Goal: Task Accomplishment & Management: Manage account settings

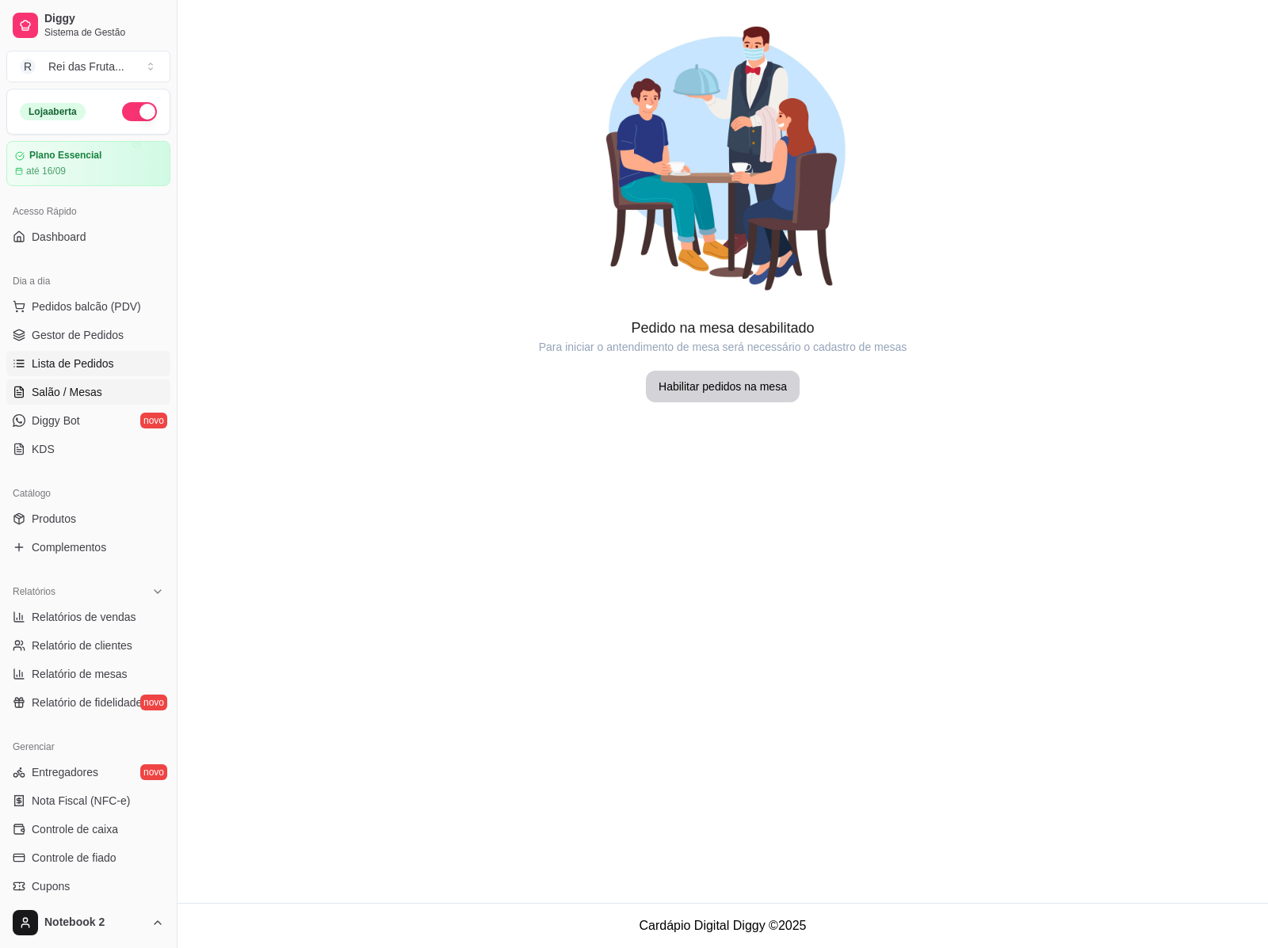
click at [44, 361] on span "Lista de Pedidos" at bounding box center [73, 364] width 82 height 16
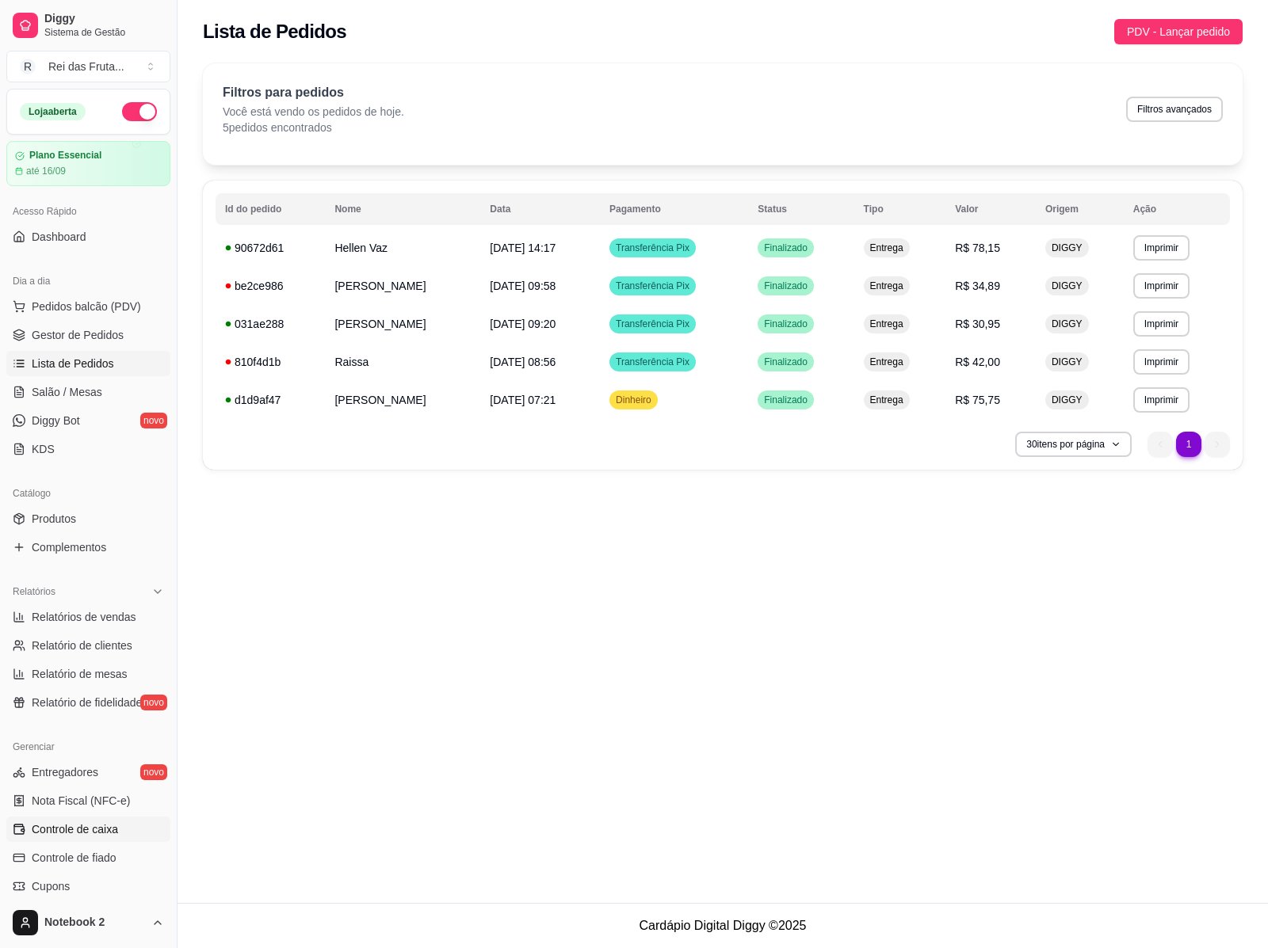
click at [89, 829] on span "Controle de caixa" at bounding box center [75, 830] width 86 height 16
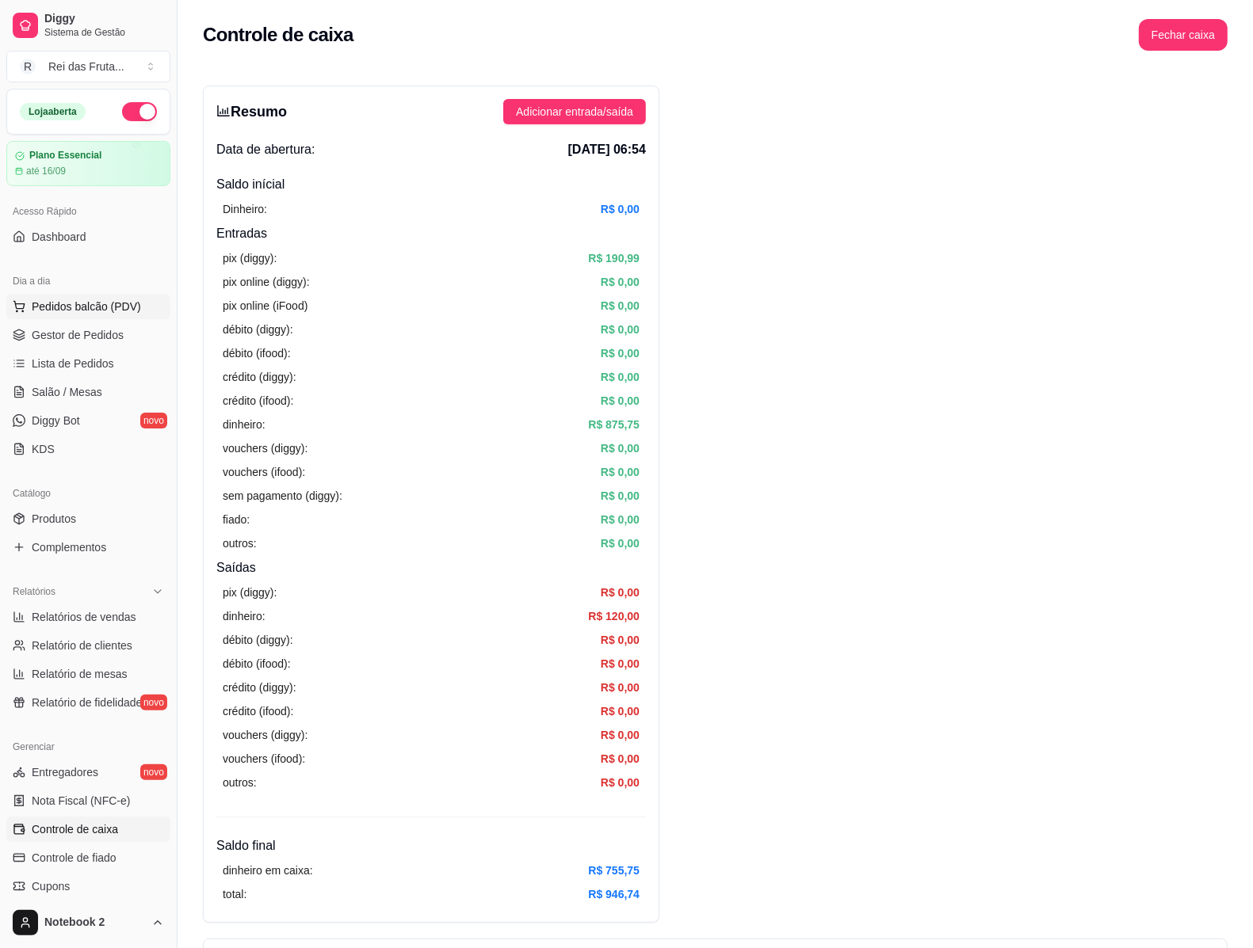
click at [132, 299] on span "Pedidos balcão (PDV)" at bounding box center [86, 307] width 109 height 16
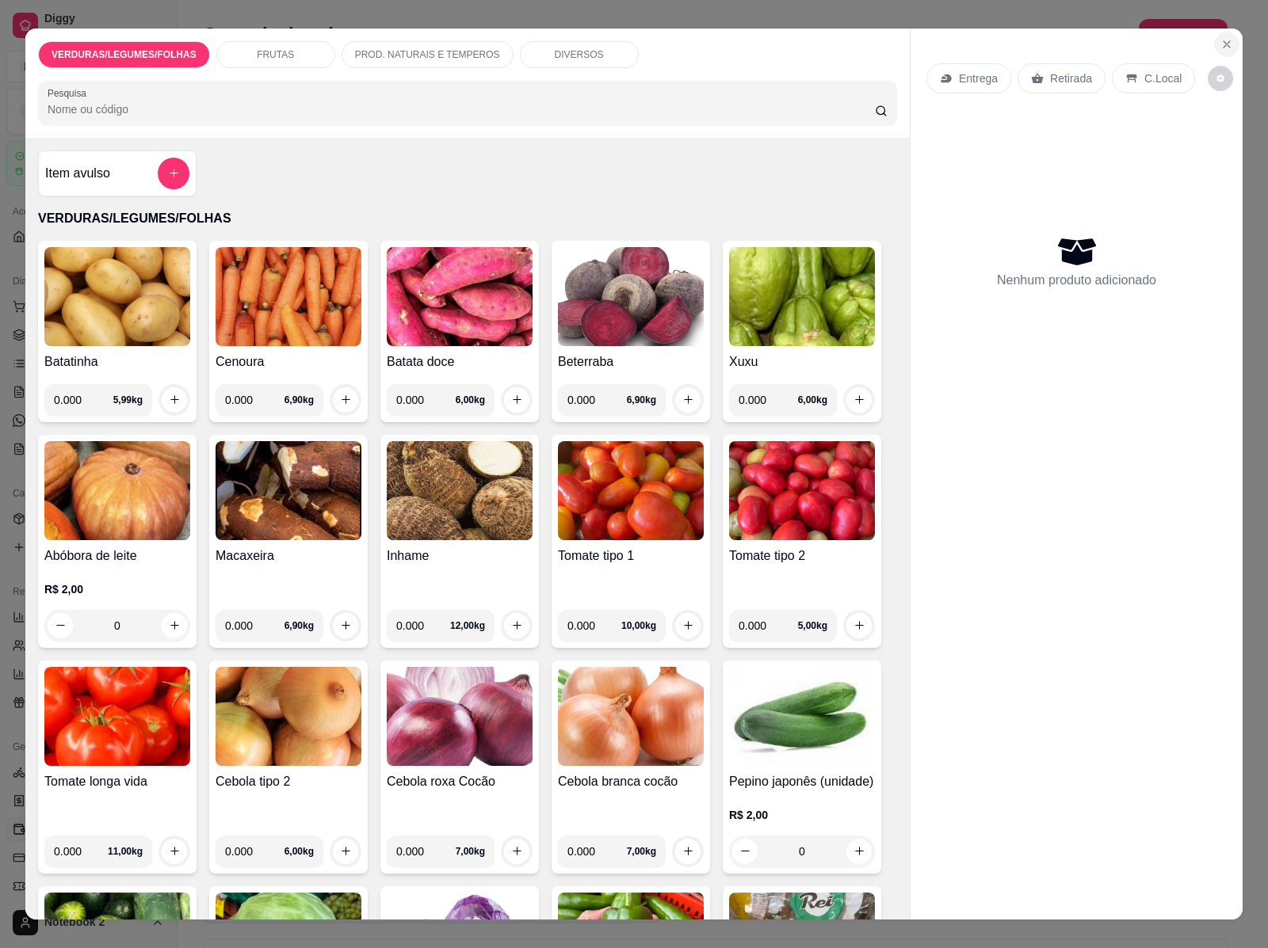
click at [1224, 38] on icon "Close" at bounding box center [1226, 44] width 13 height 13
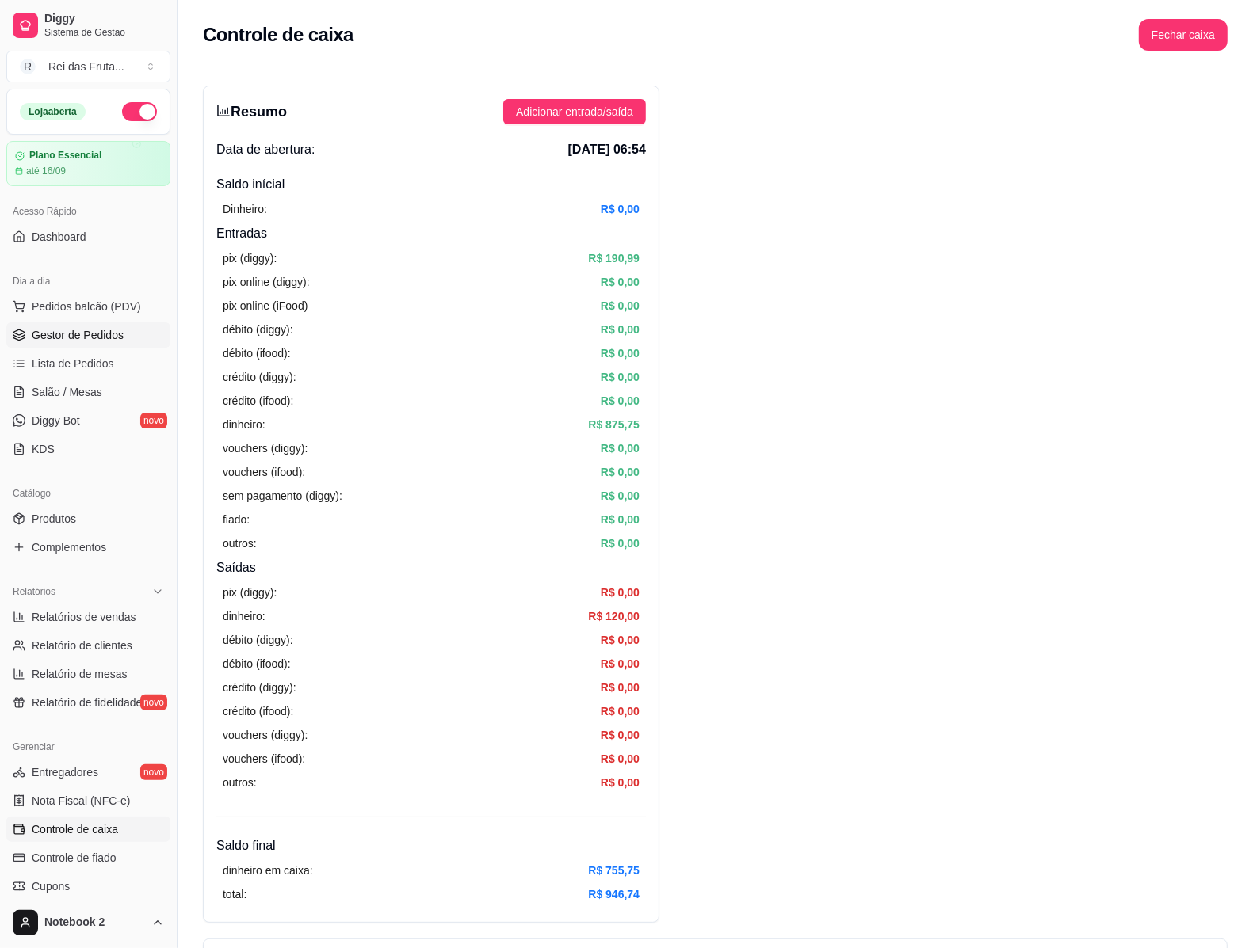
click at [59, 337] on span "Gestor de Pedidos" at bounding box center [78, 335] width 92 height 16
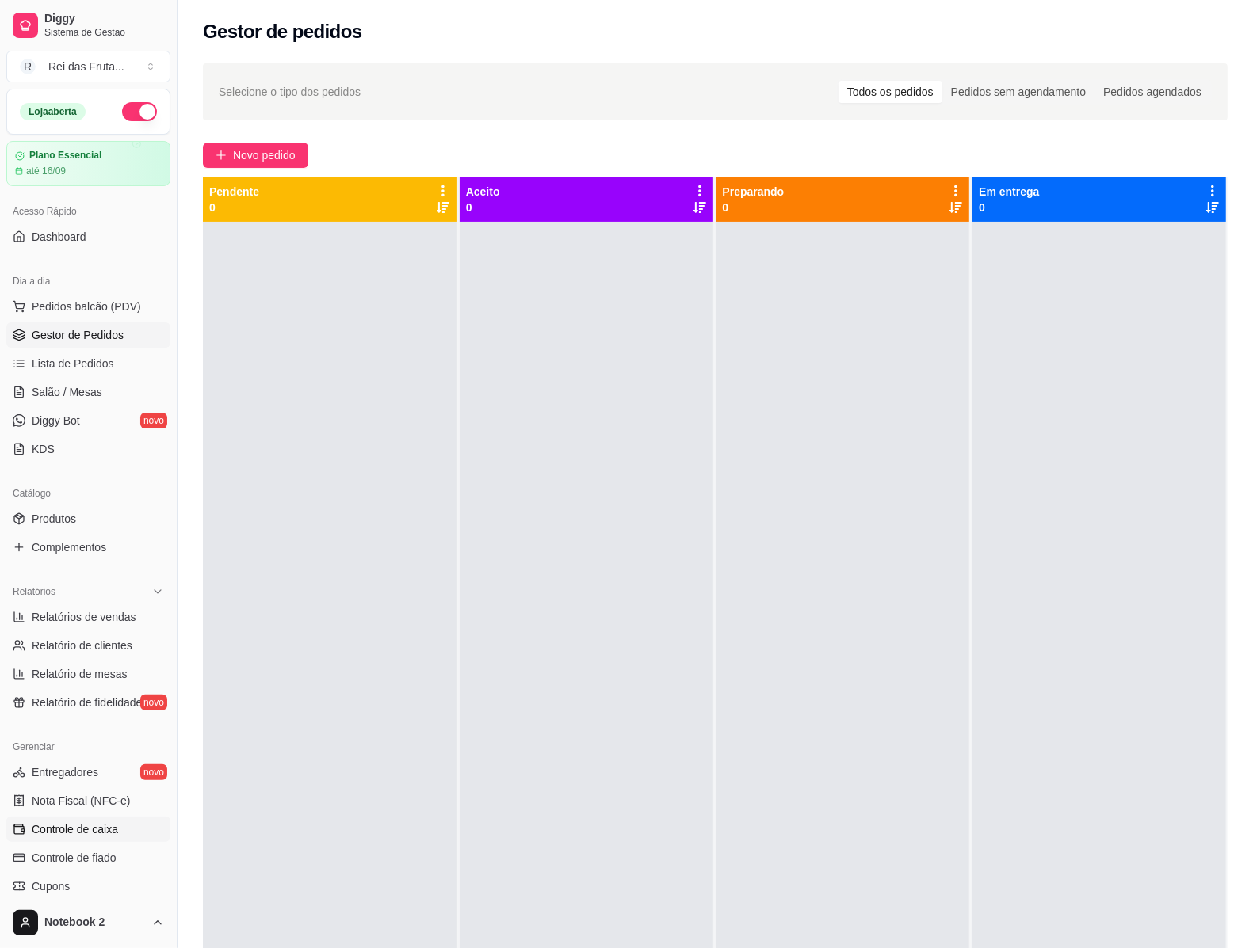
click at [83, 837] on span "Controle de caixa" at bounding box center [75, 830] width 86 height 16
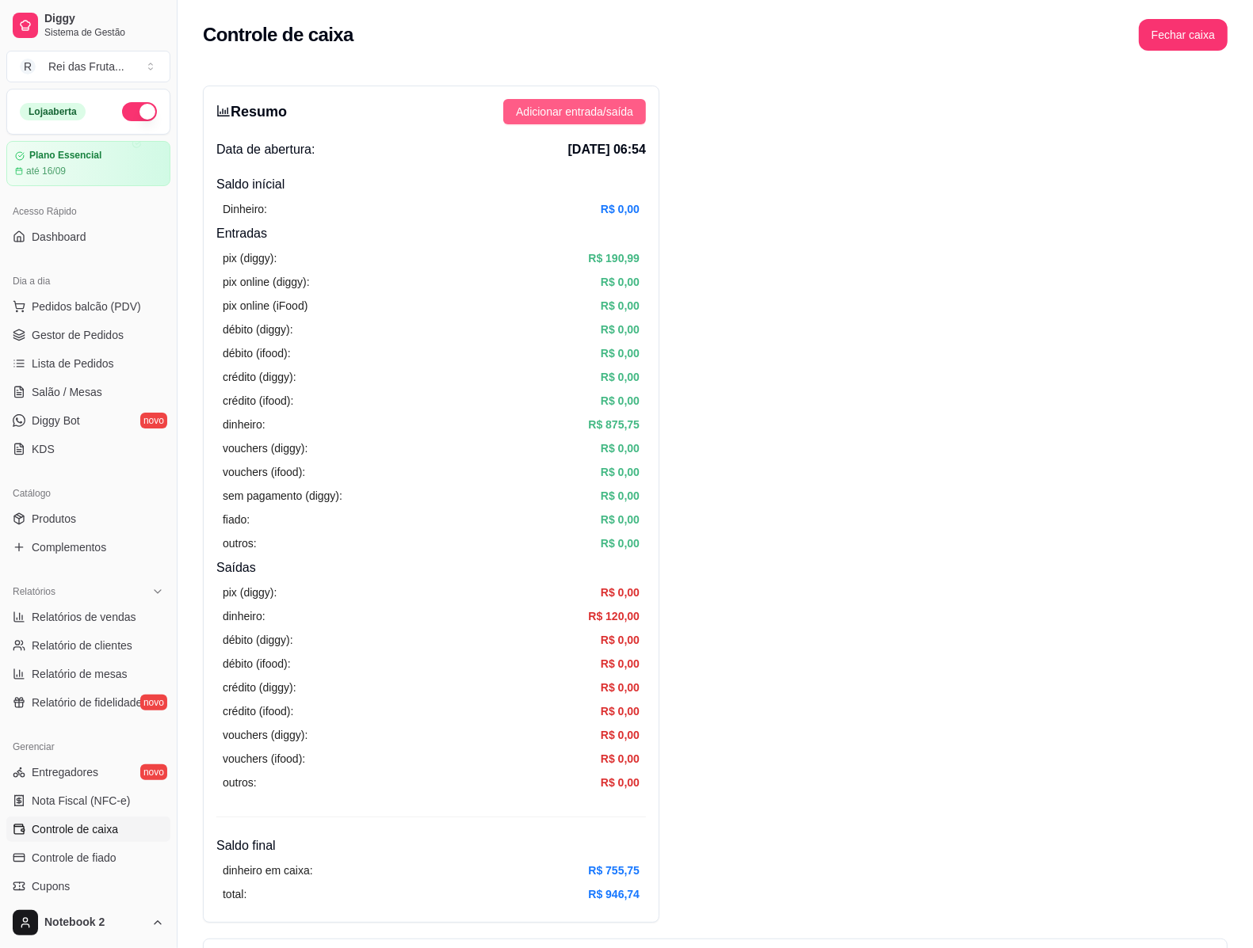
click at [578, 108] on span "Adicionar entrada/saída" at bounding box center [574, 111] width 117 height 17
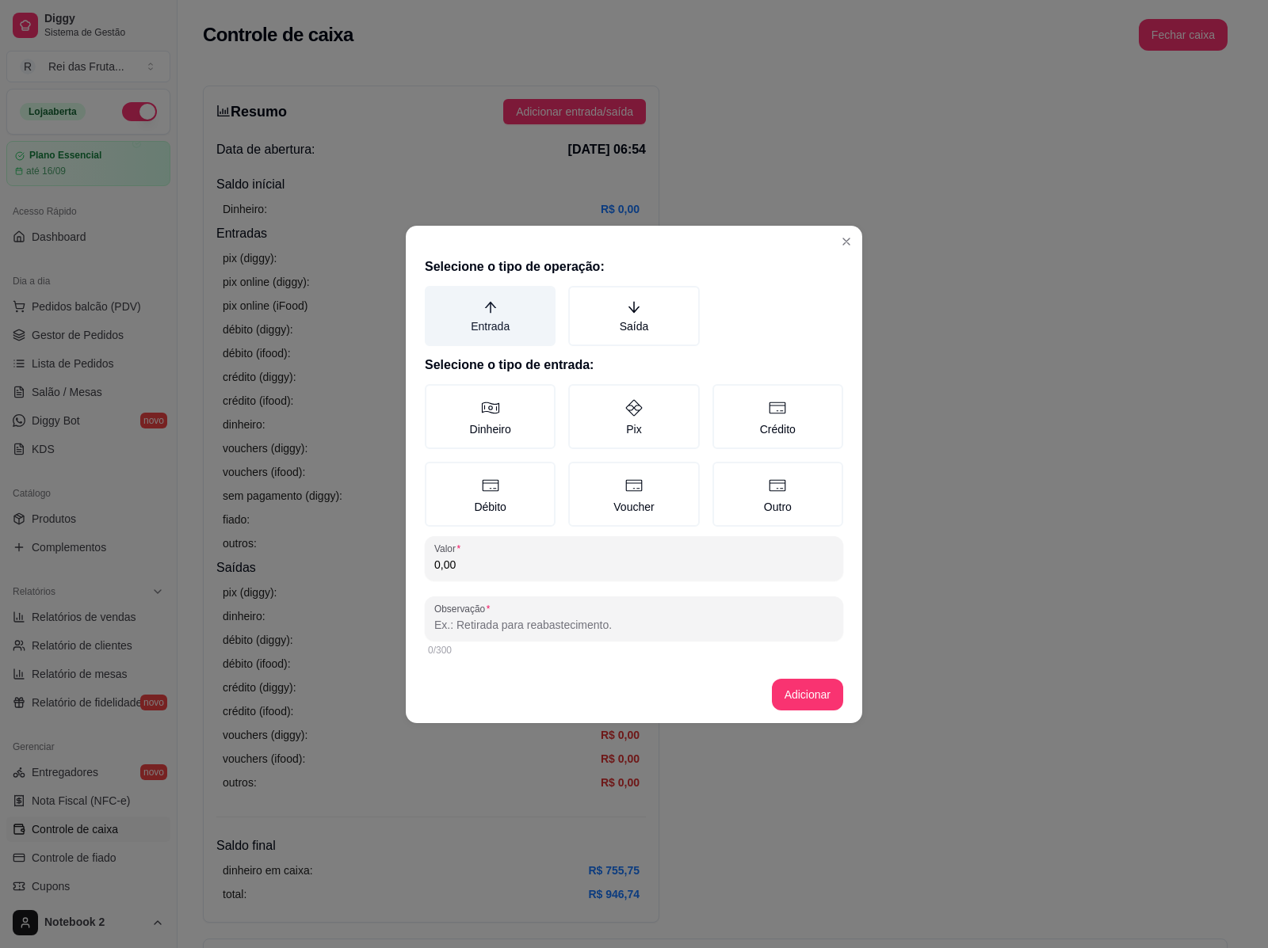
click at [499, 310] on label "Entrada" at bounding box center [490, 316] width 131 height 60
click at [437, 298] on button "Entrada" at bounding box center [430, 291] width 13 height 13
drag, startPoint x: 472, startPoint y: 412, endPoint x: 486, endPoint y: 527, distance: 115.7
click at [472, 413] on label "Dinheiro" at bounding box center [490, 416] width 131 height 65
click at [437, 396] on button "Dinheiro" at bounding box center [430, 389] width 13 height 13
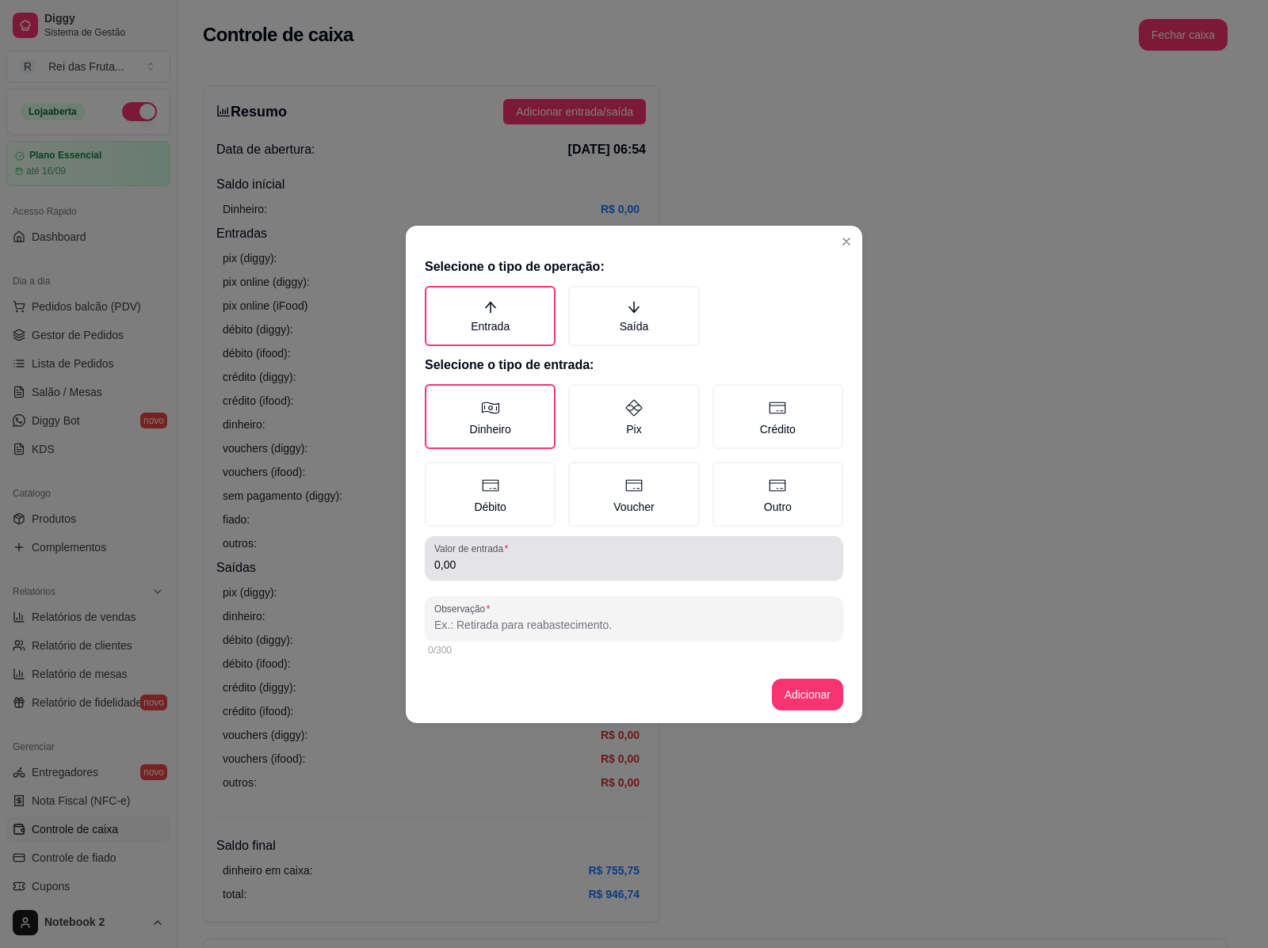
click at [488, 559] on input "0,00" at bounding box center [633, 565] width 399 height 16
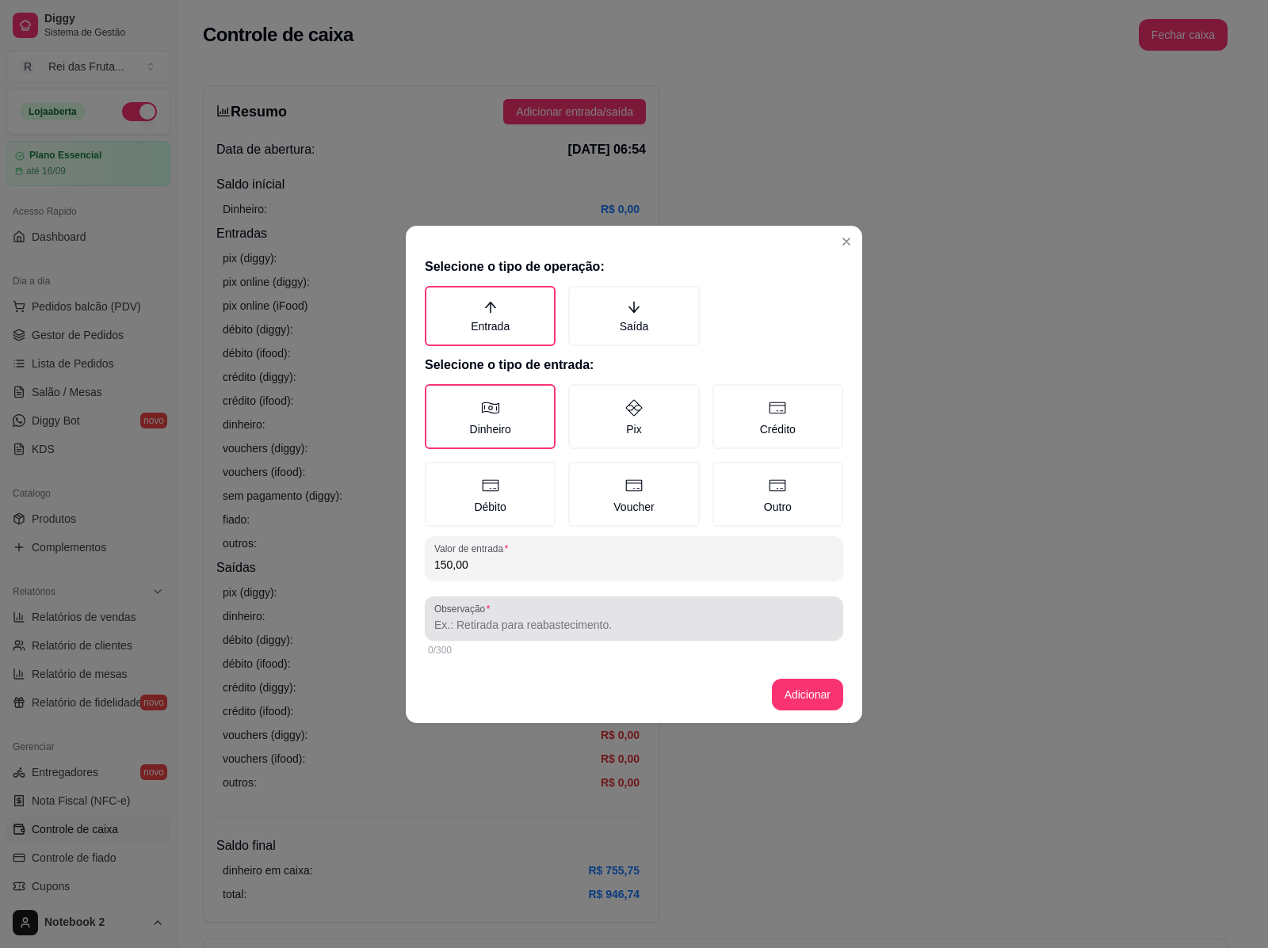
type input "150,00"
click at [509, 627] on input "Observação" at bounding box center [633, 625] width 399 height 16
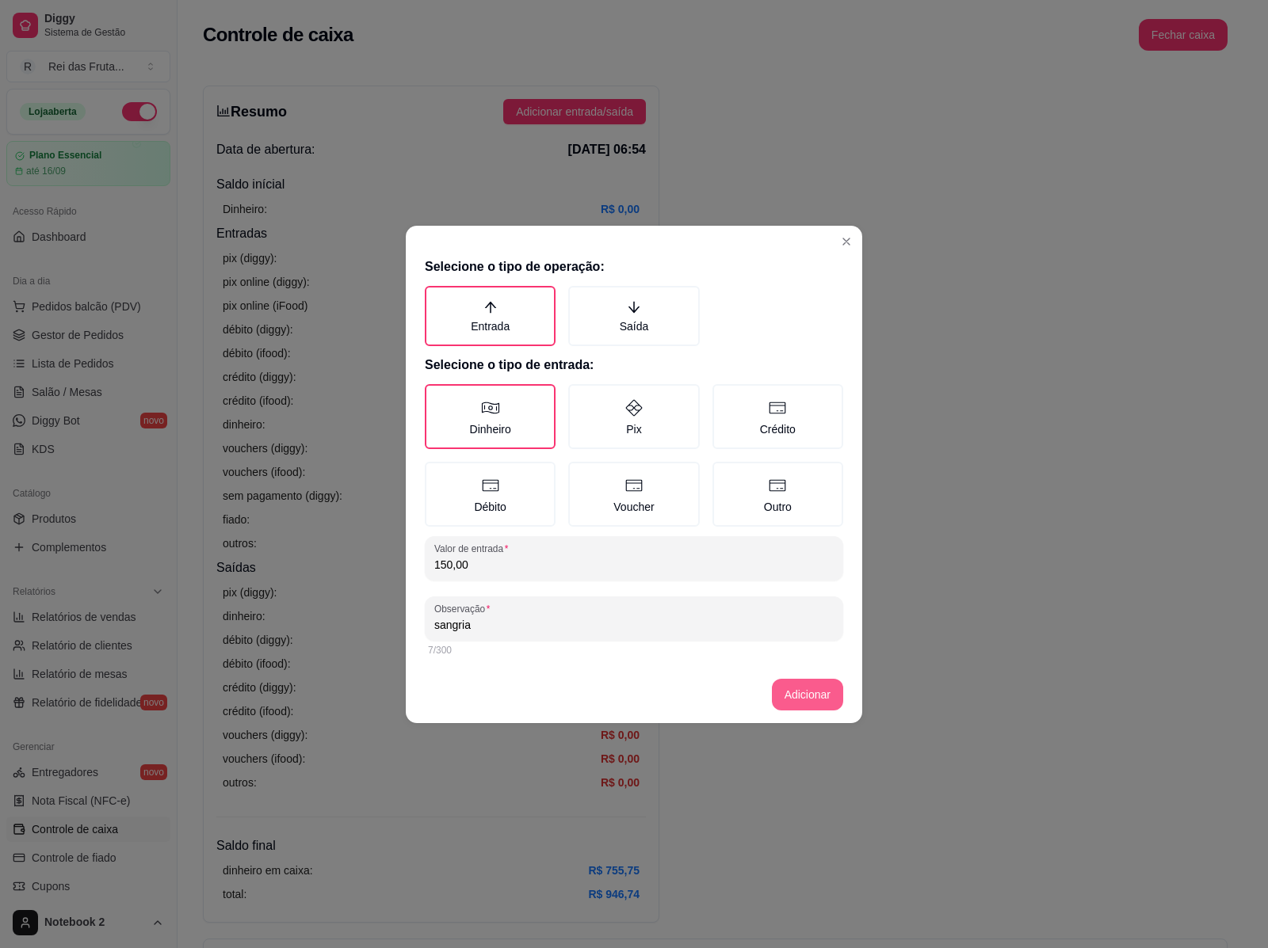
type input "sangria"
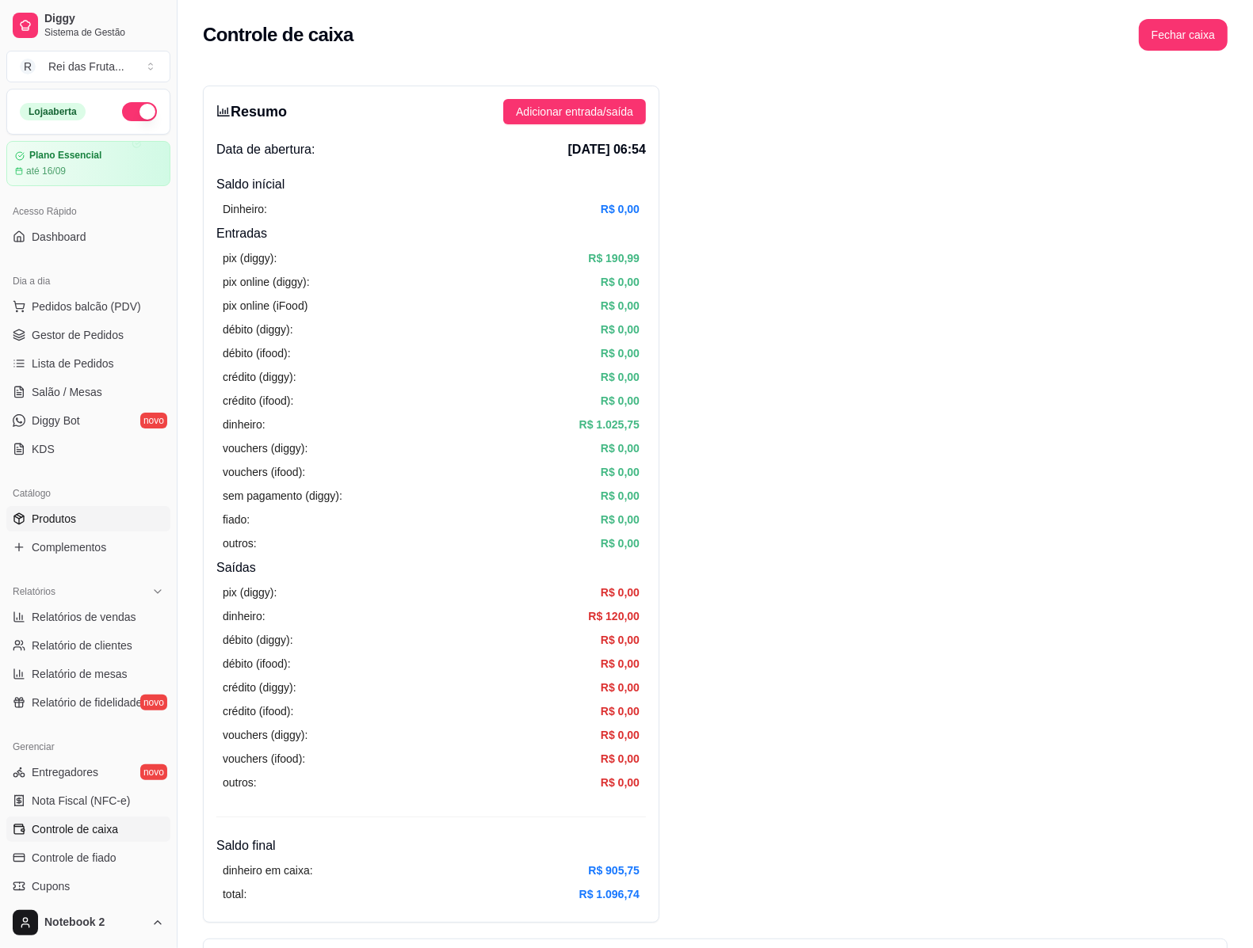
click at [48, 516] on span "Produtos" at bounding box center [54, 519] width 44 height 16
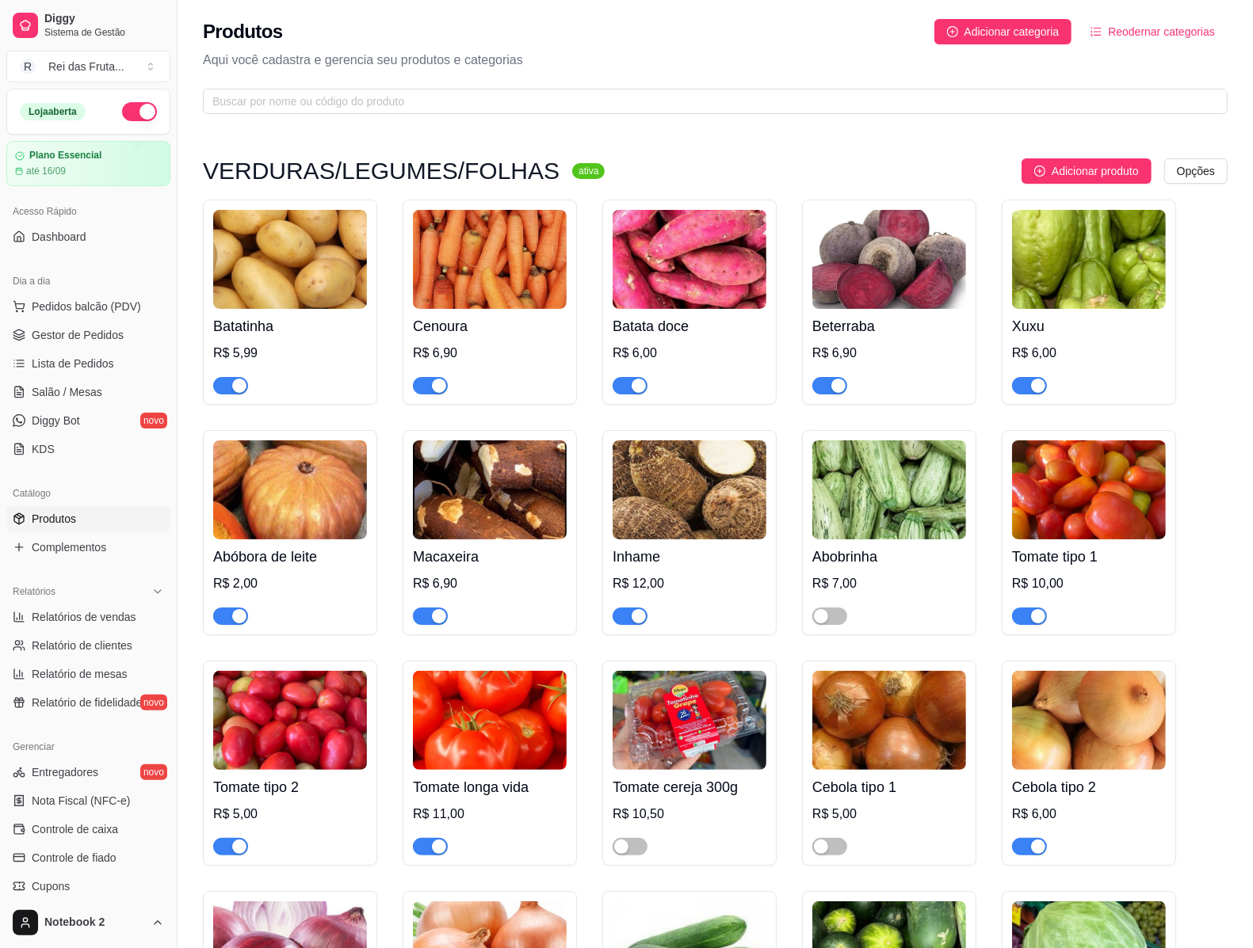
click at [267, 84] on div "Produtos Adicionar categoria Reodernar categorias Aqui você cadastra e gerencia…" at bounding box center [714, 62] width 1075 height 124
click at [265, 96] on input "text" at bounding box center [708, 101] width 993 height 17
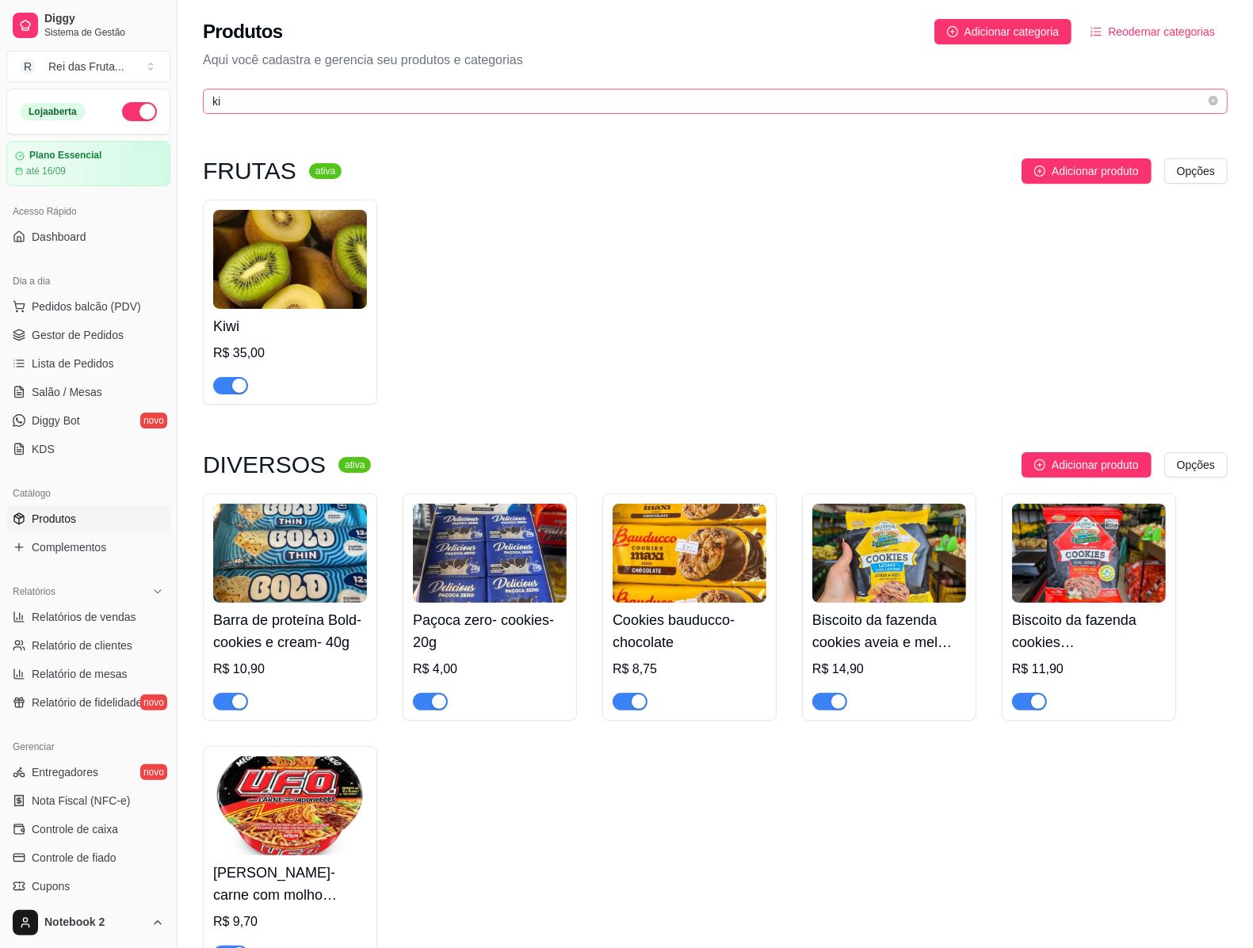
click at [235, 90] on span "ki" at bounding box center [715, 101] width 1024 height 25
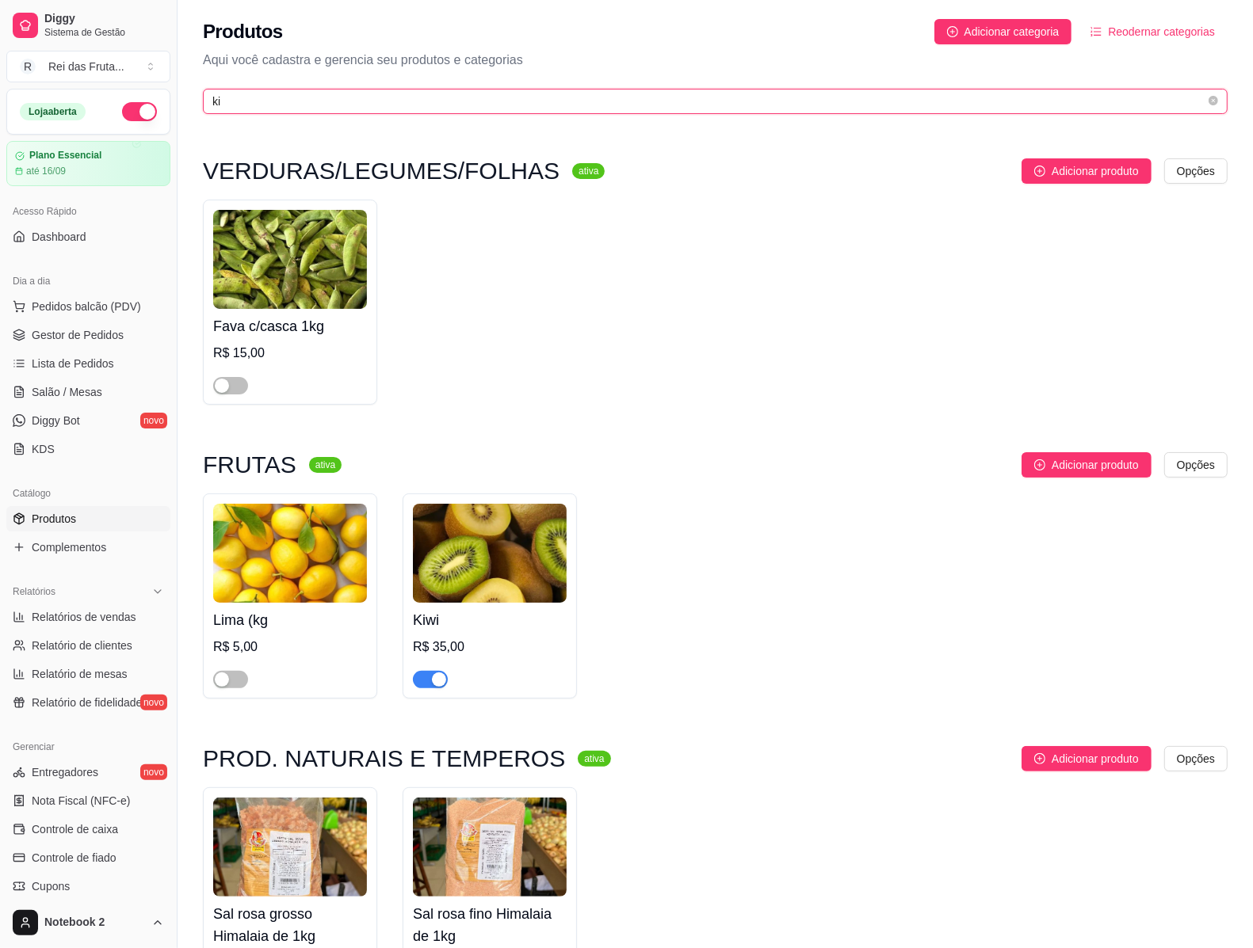
type input "k"
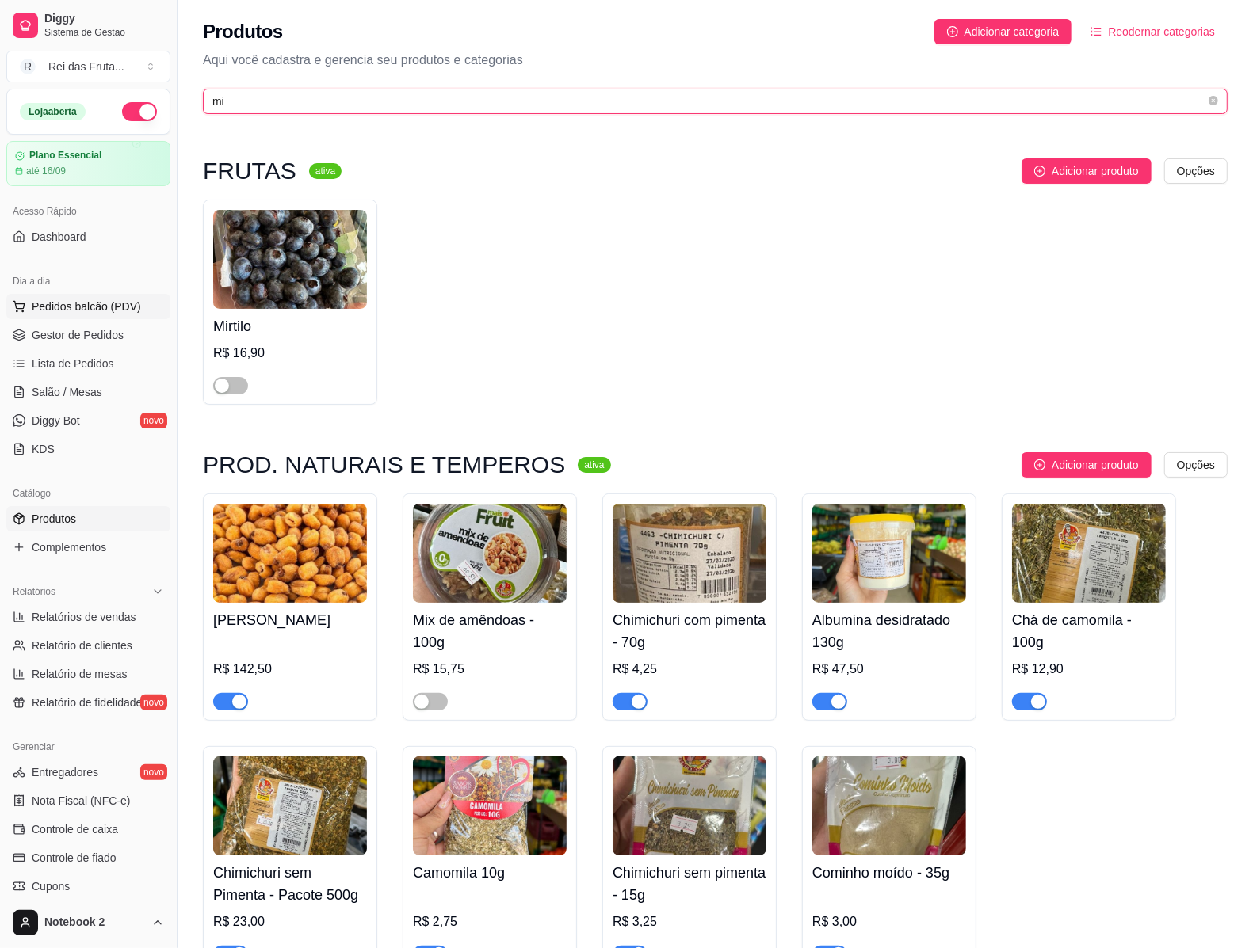
type input "mi"
click at [82, 299] on span "Pedidos balcão (PDV)" at bounding box center [86, 307] width 109 height 16
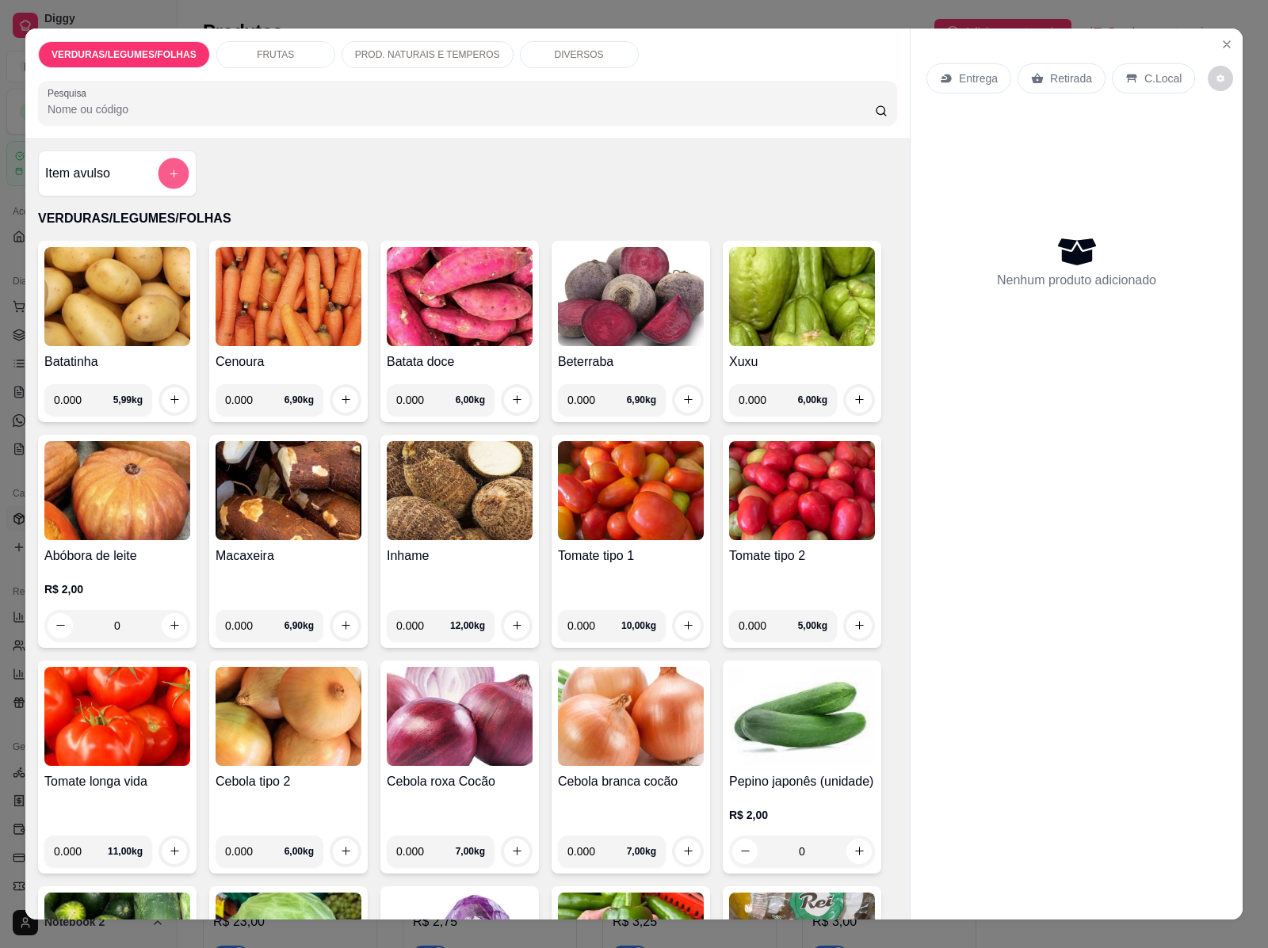
click at [165, 158] on button "add-separate-item" at bounding box center [173, 173] width 31 height 31
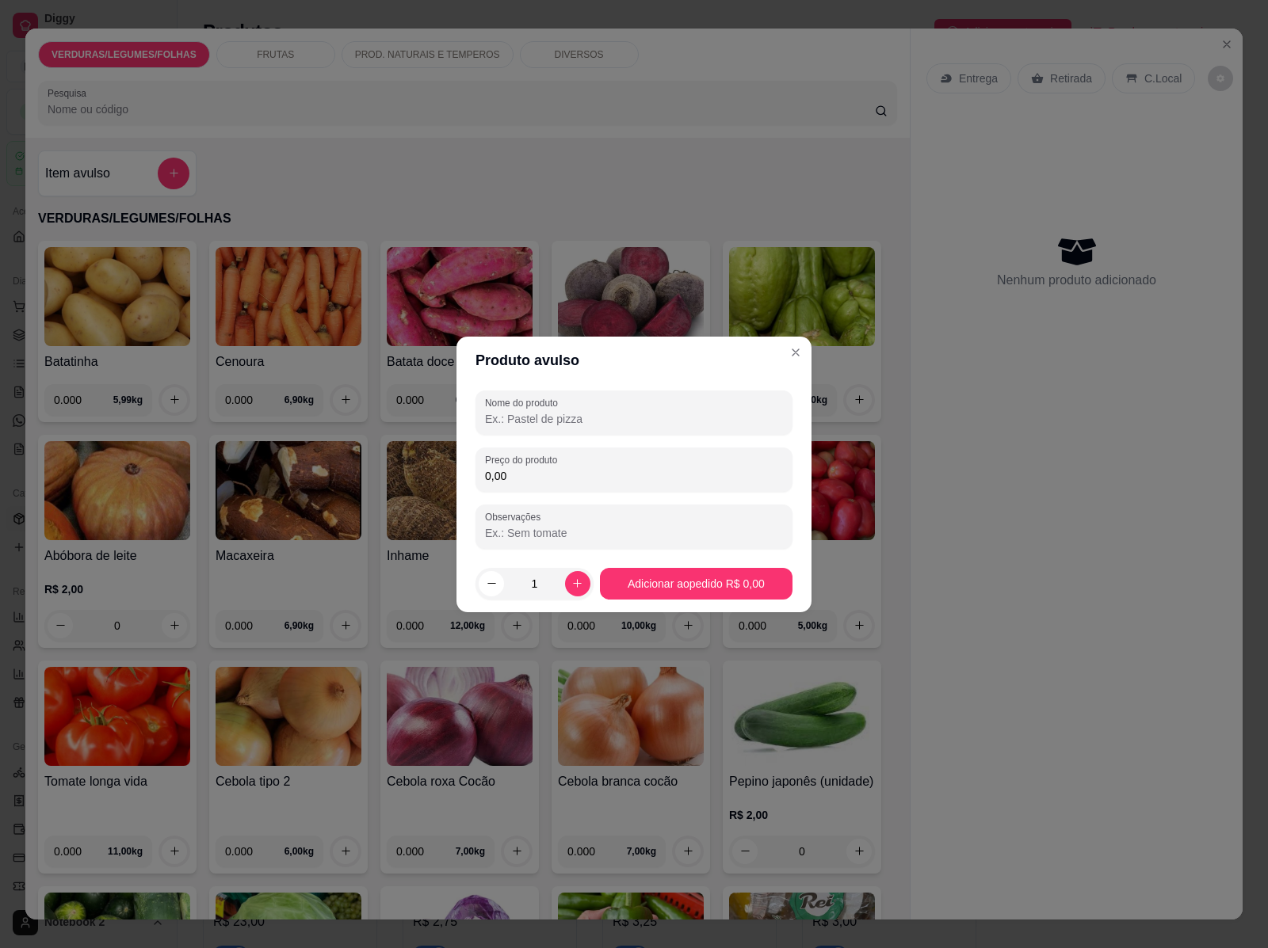
click at [488, 416] on input "Nome do produto" at bounding box center [634, 419] width 298 height 16
type input "milho torrado"
click at [509, 482] on input "0,00" at bounding box center [634, 476] width 298 height 16
type input "7,00"
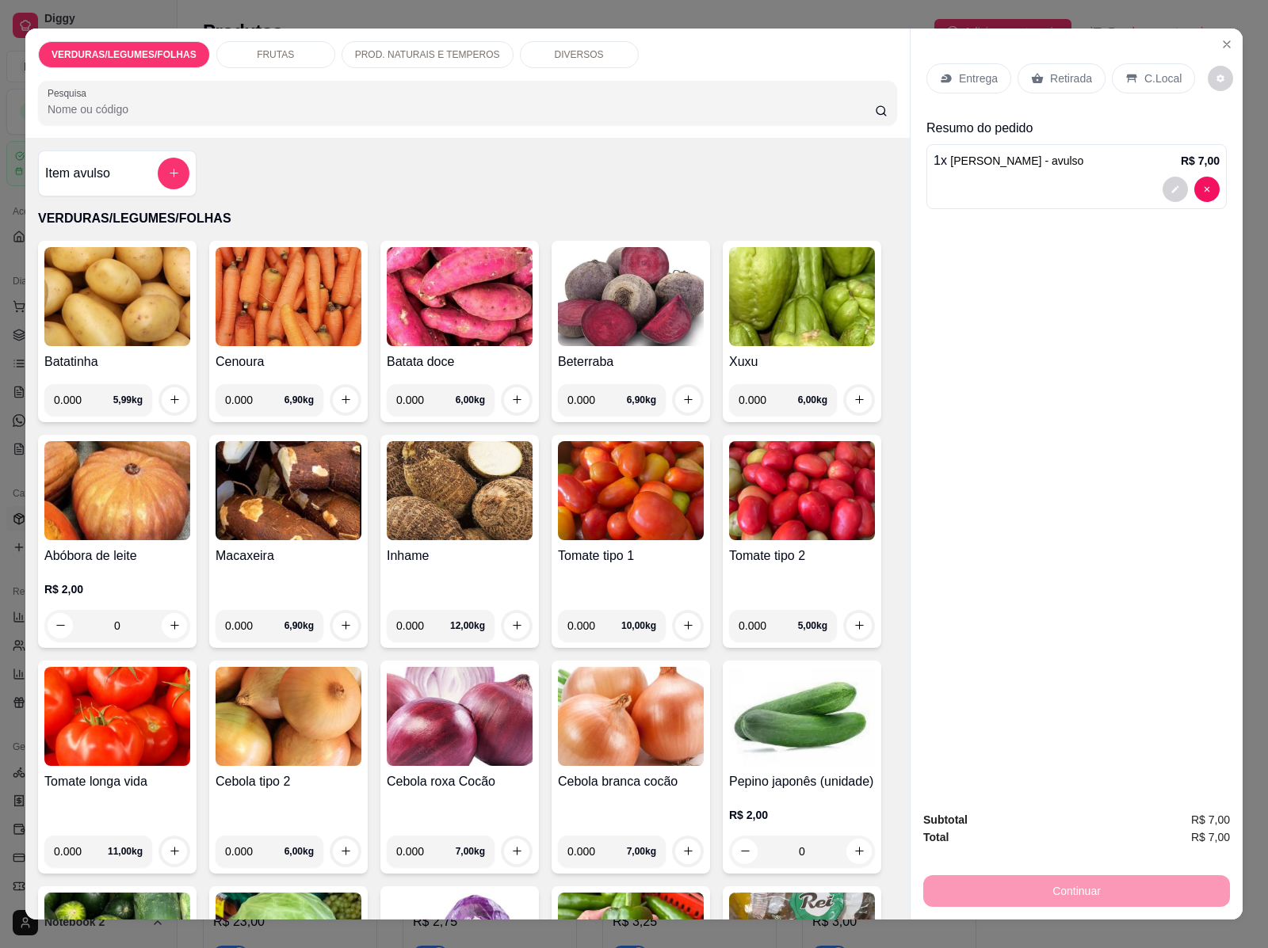
click at [1062, 73] on p "Retirada" at bounding box center [1071, 79] width 42 height 16
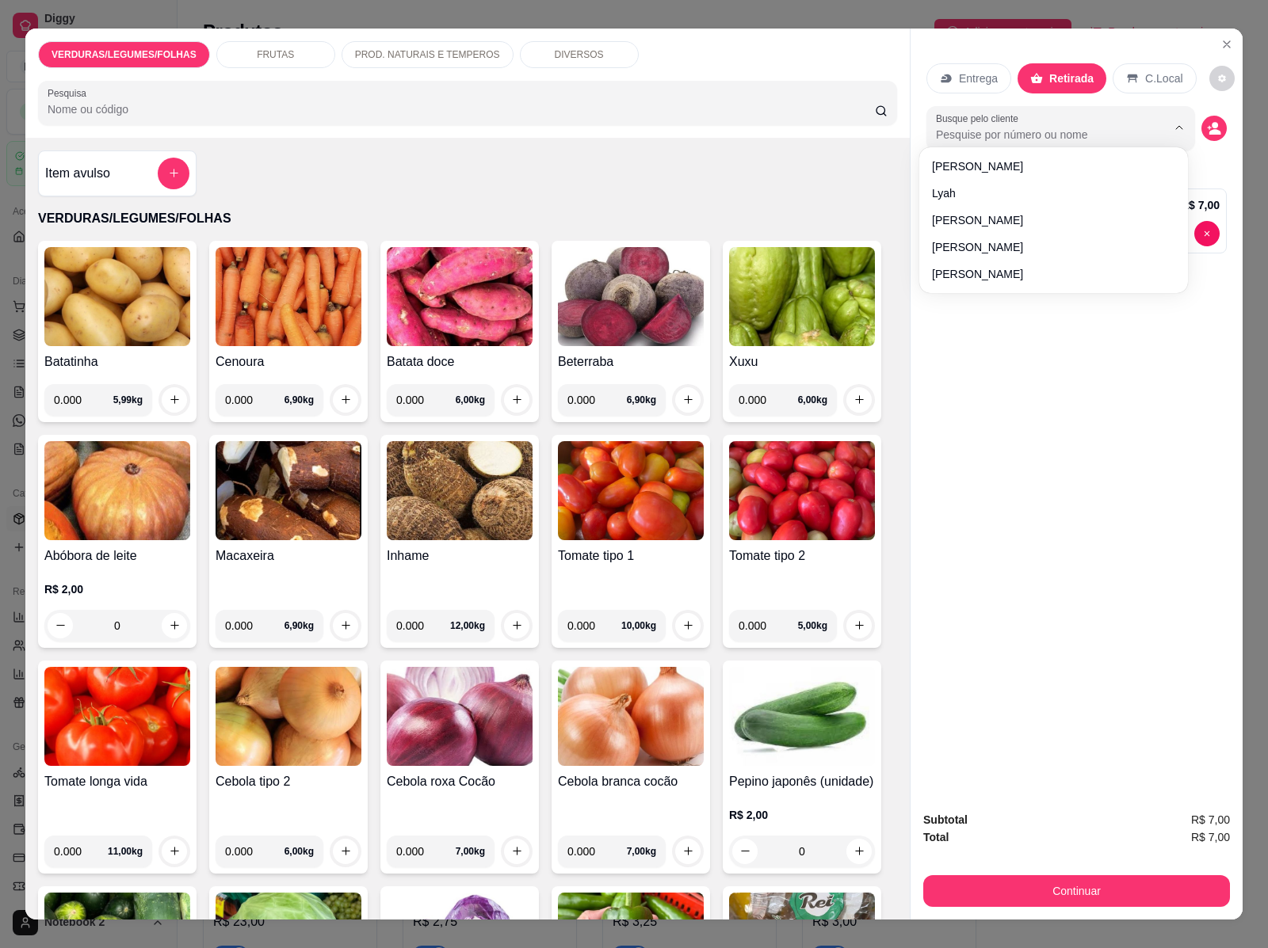
click at [1108, 127] on input "Busque pelo cliente" at bounding box center [1038, 135] width 205 height 16
click at [1032, 127] on input "Busque pelo cliente" at bounding box center [1038, 135] width 205 height 16
type input "fra"
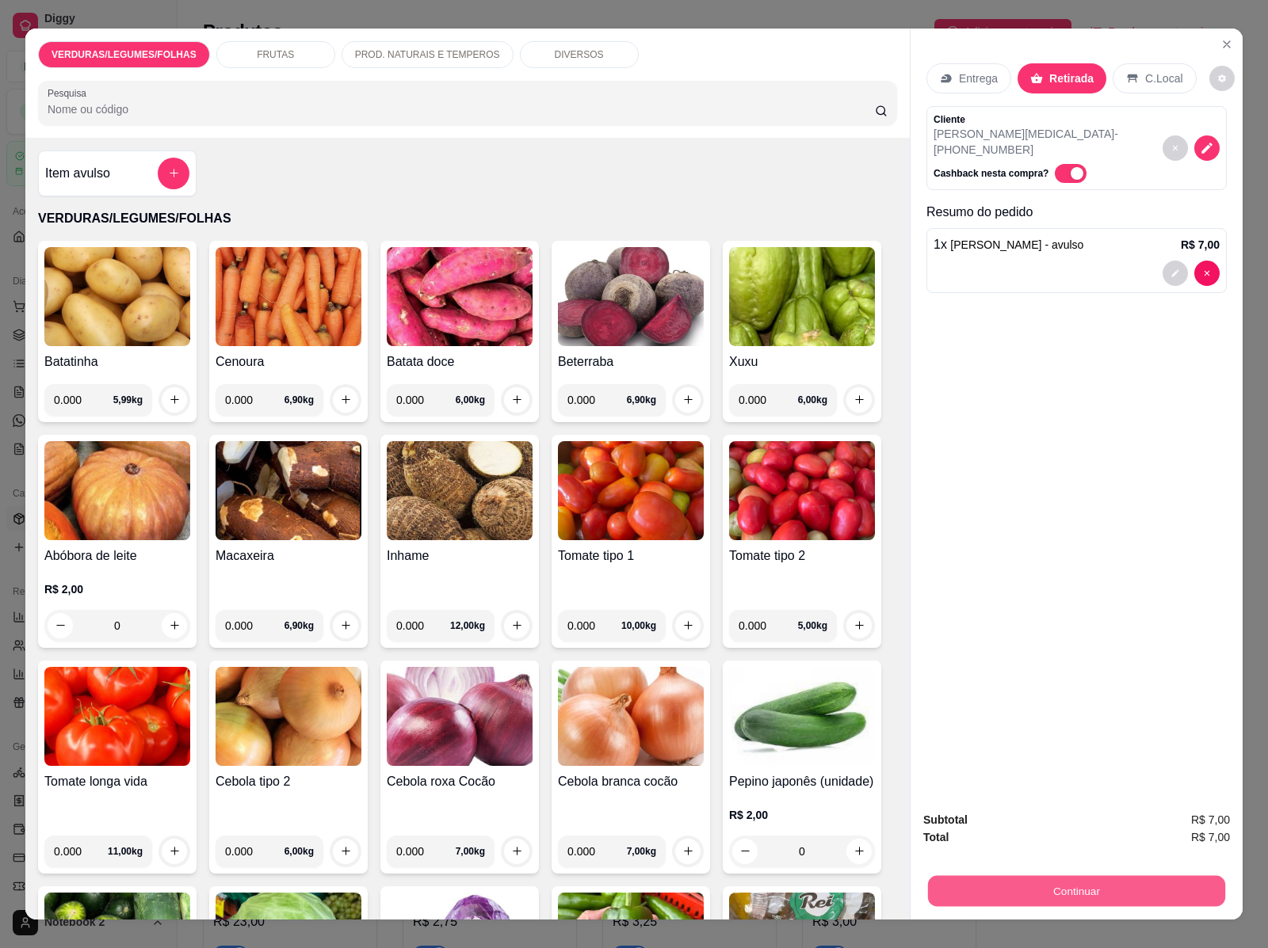
click at [1107, 877] on button "Continuar" at bounding box center [1076, 891] width 297 height 31
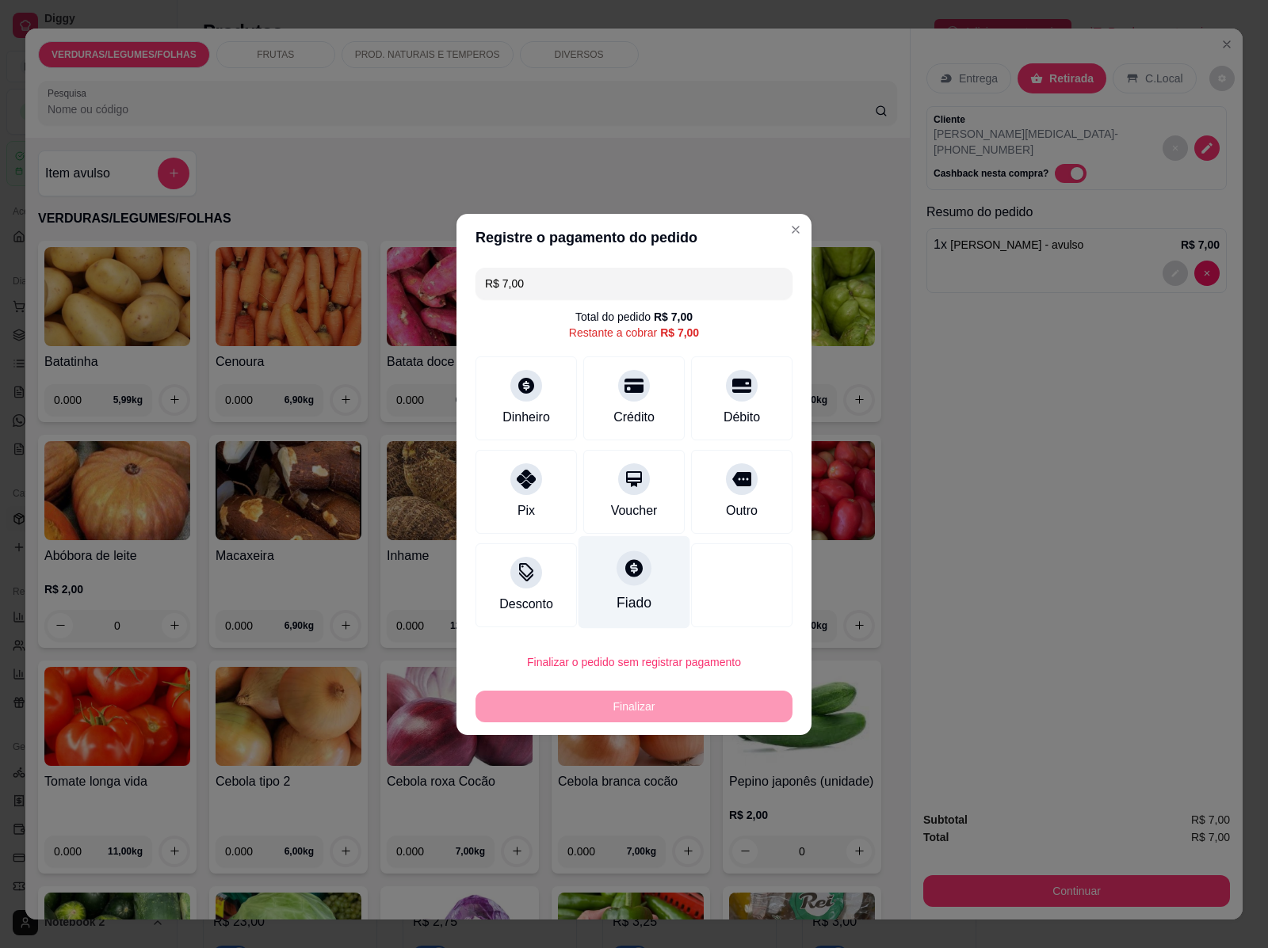
click at [620, 590] on div "Fiado" at bounding box center [634, 582] width 112 height 93
type input "R$ 0,00"
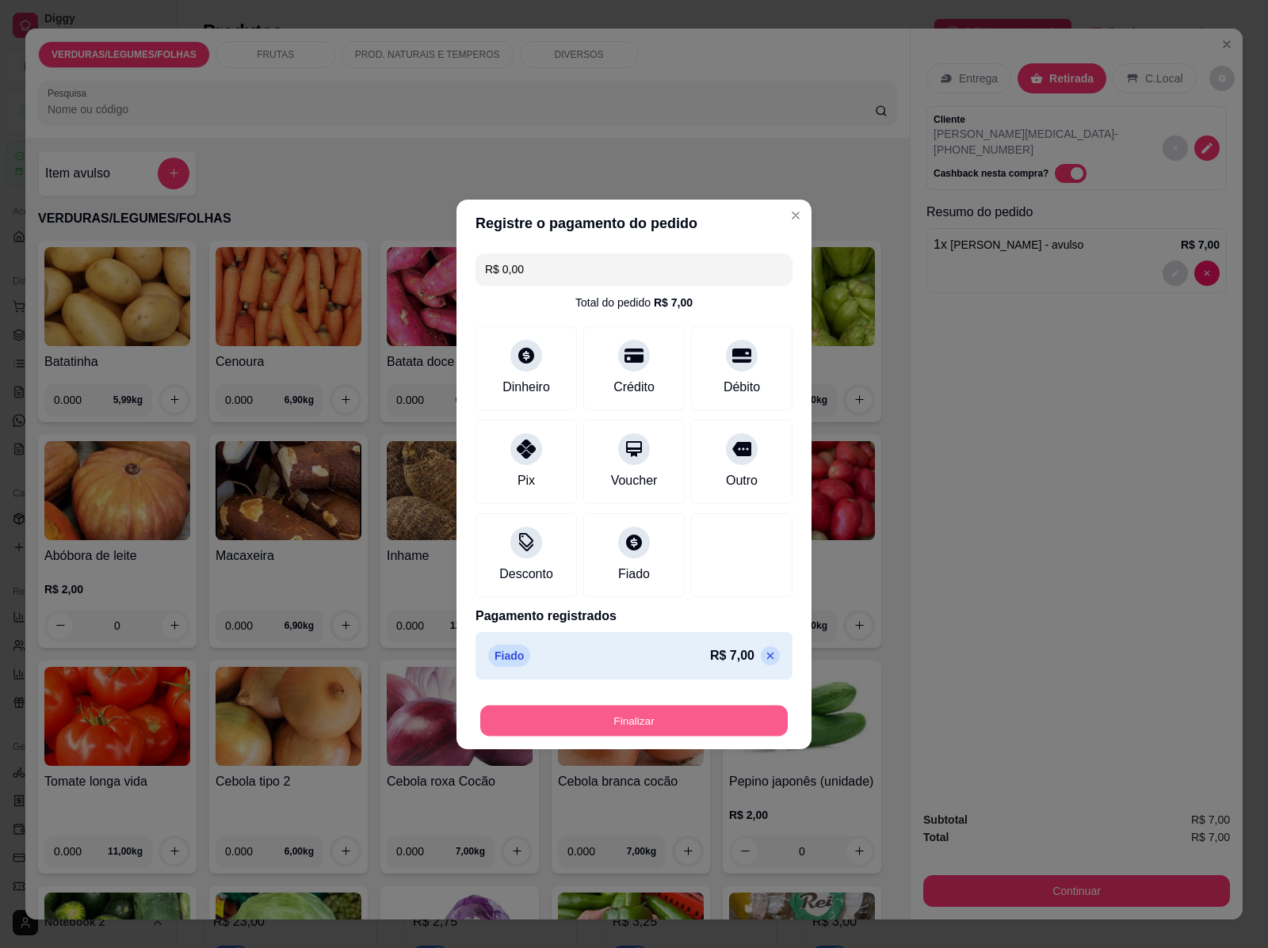
click at [648, 715] on button "Finalizar" at bounding box center [633, 720] width 307 height 31
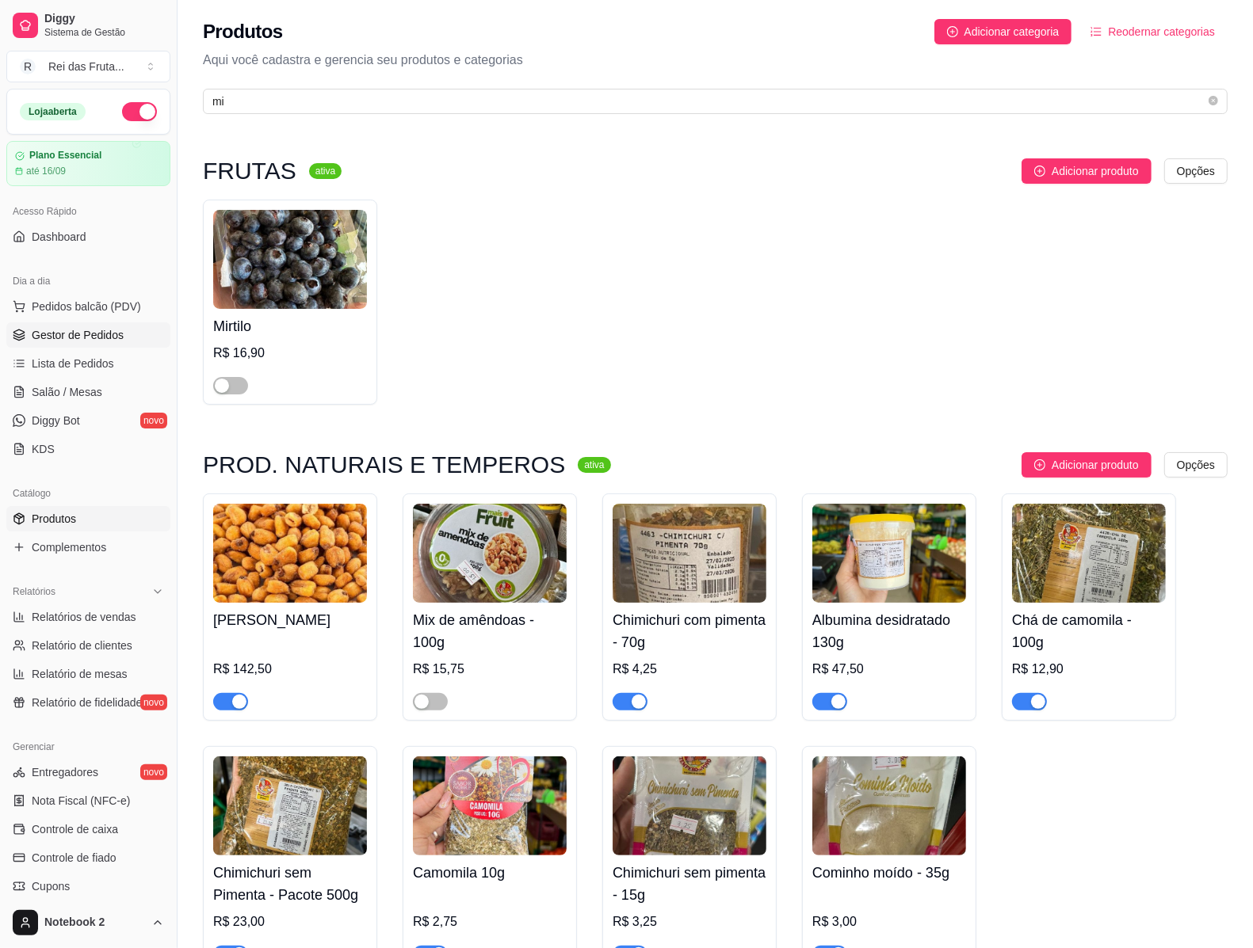
click at [81, 345] on link "Gestor de Pedidos" at bounding box center [88, 334] width 164 height 25
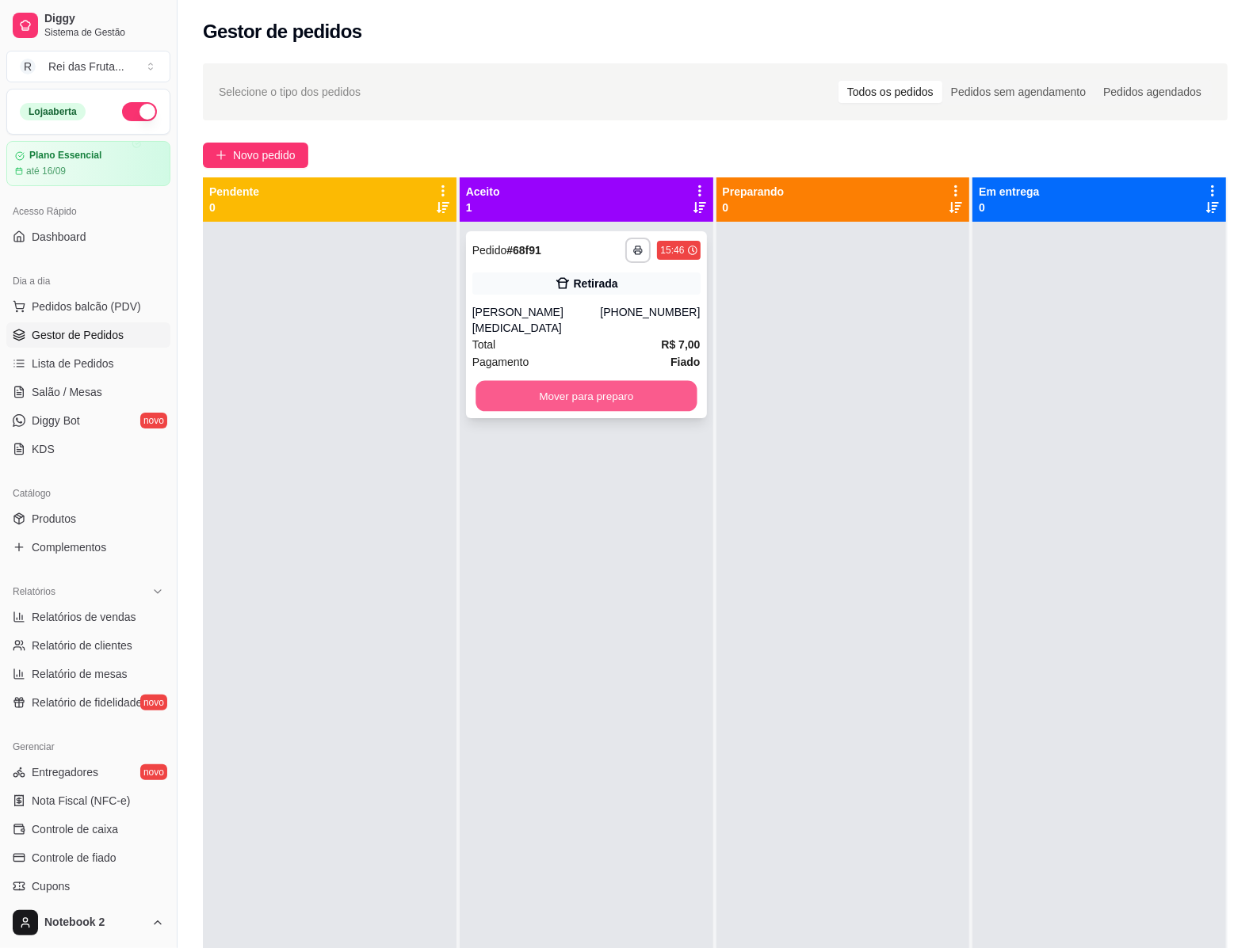
click at [615, 396] on button "Mover para preparo" at bounding box center [585, 396] width 221 height 31
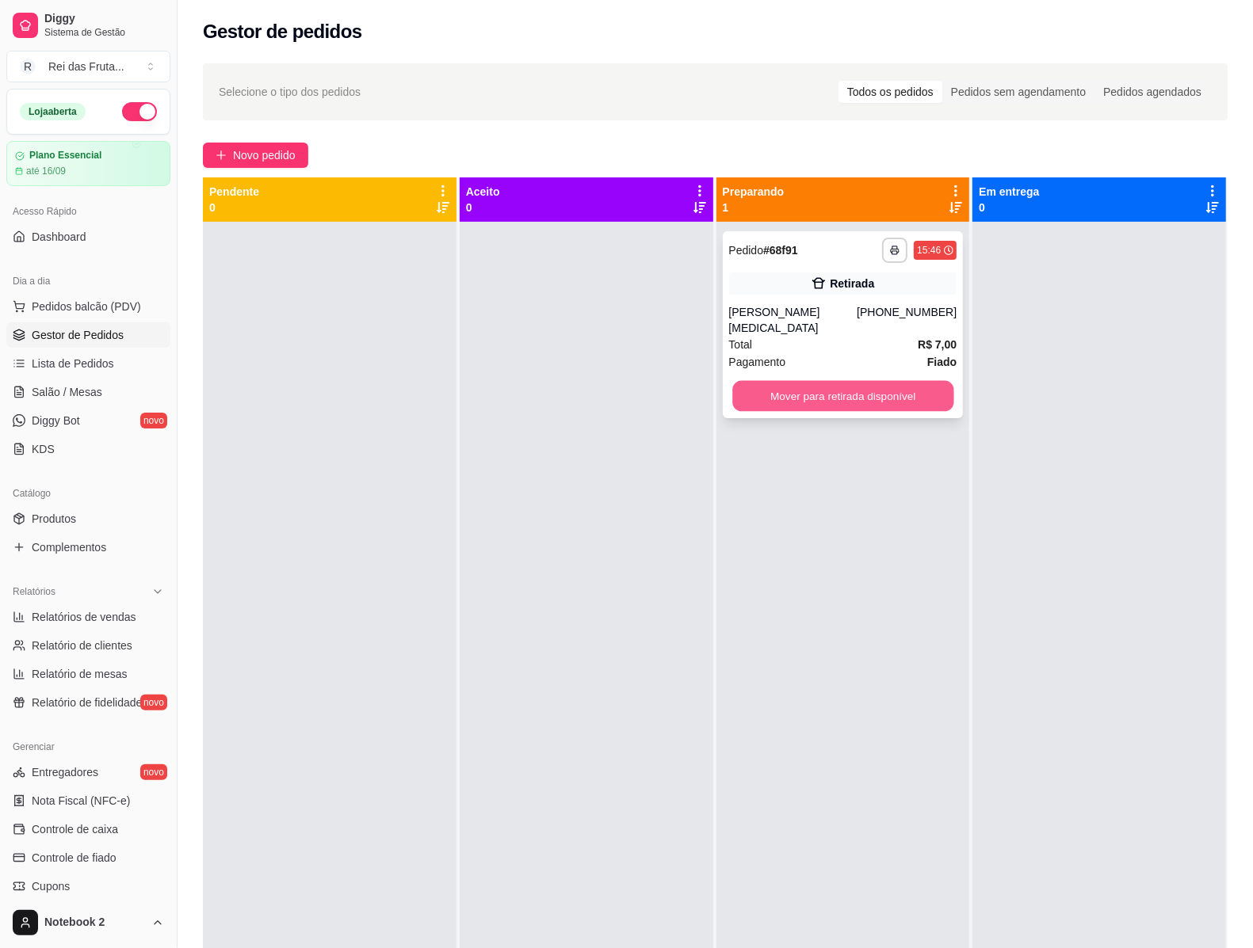
click at [821, 385] on button "Mover para retirada disponível" at bounding box center [842, 396] width 221 height 31
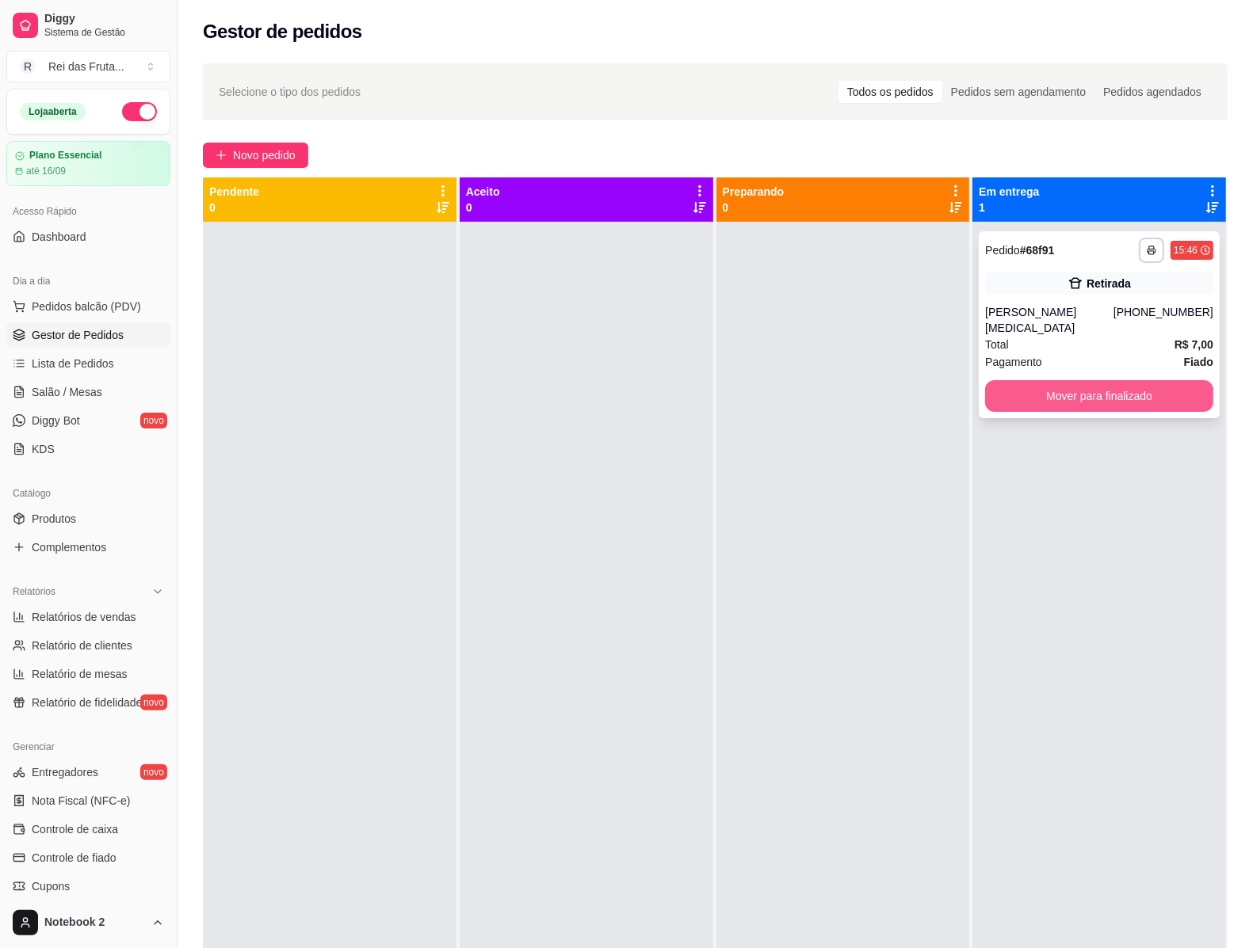
click at [1046, 389] on button "Mover para finalizado" at bounding box center [1099, 396] width 228 height 32
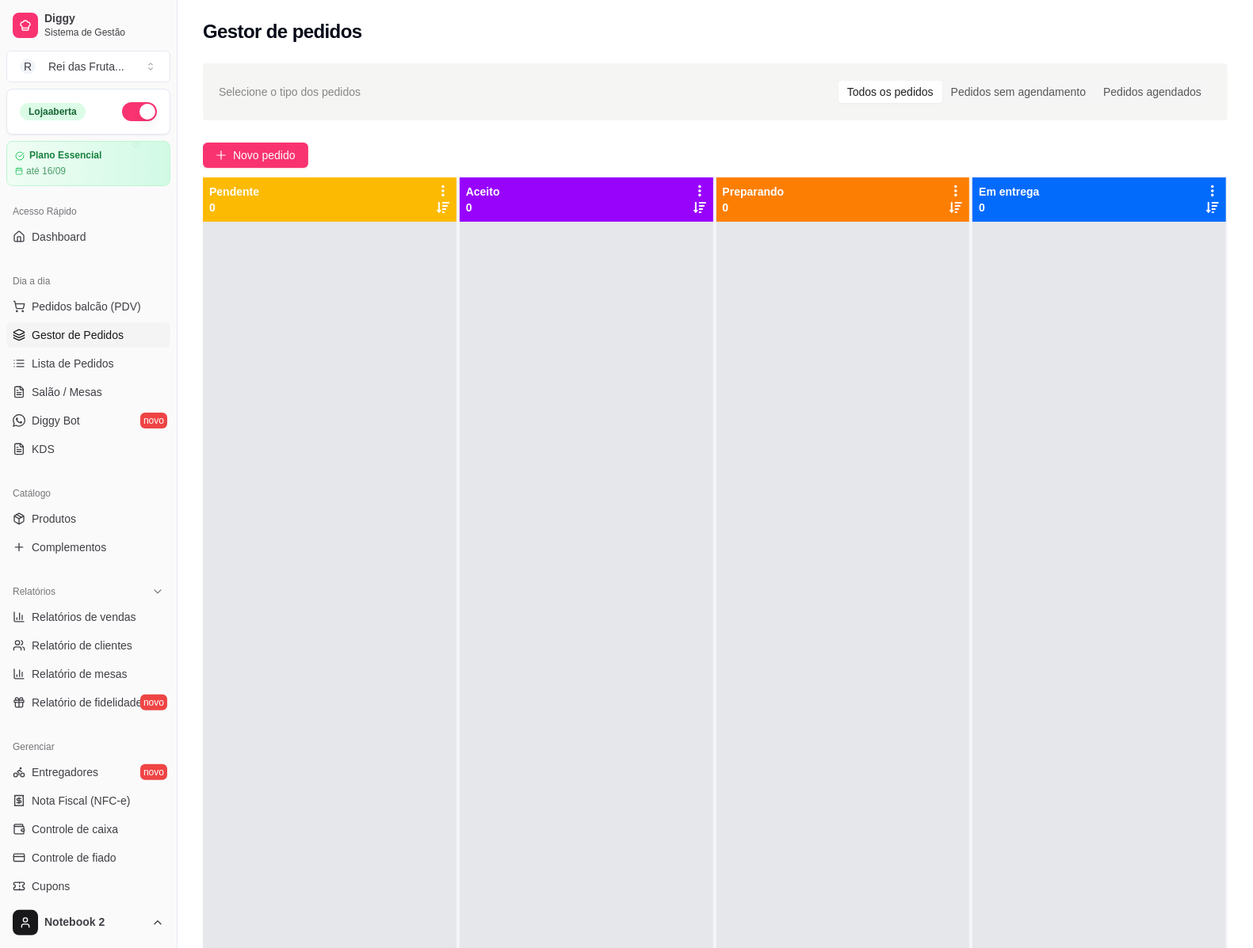
drag, startPoint x: 1042, startPoint y: 384, endPoint x: 567, endPoint y: 386, distance: 474.6
drag, startPoint x: 567, startPoint y: 386, endPoint x: 311, endPoint y: 726, distance: 425.5
click at [311, 726] on div at bounding box center [330, 696] width 254 height 948
click at [109, 828] on span "Controle de caixa" at bounding box center [75, 830] width 86 height 16
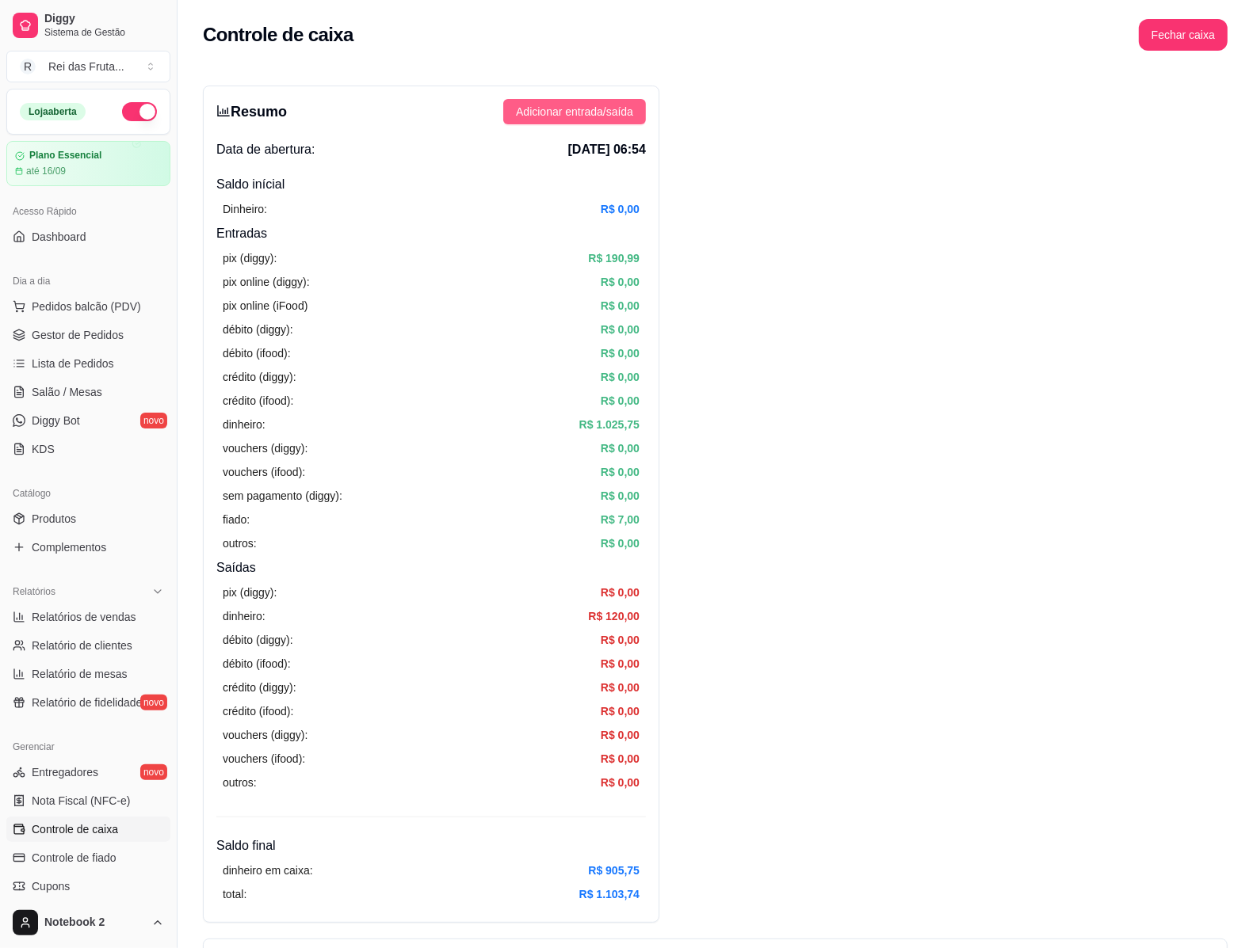
click at [639, 109] on button "Adicionar entrada/saída" at bounding box center [574, 111] width 143 height 25
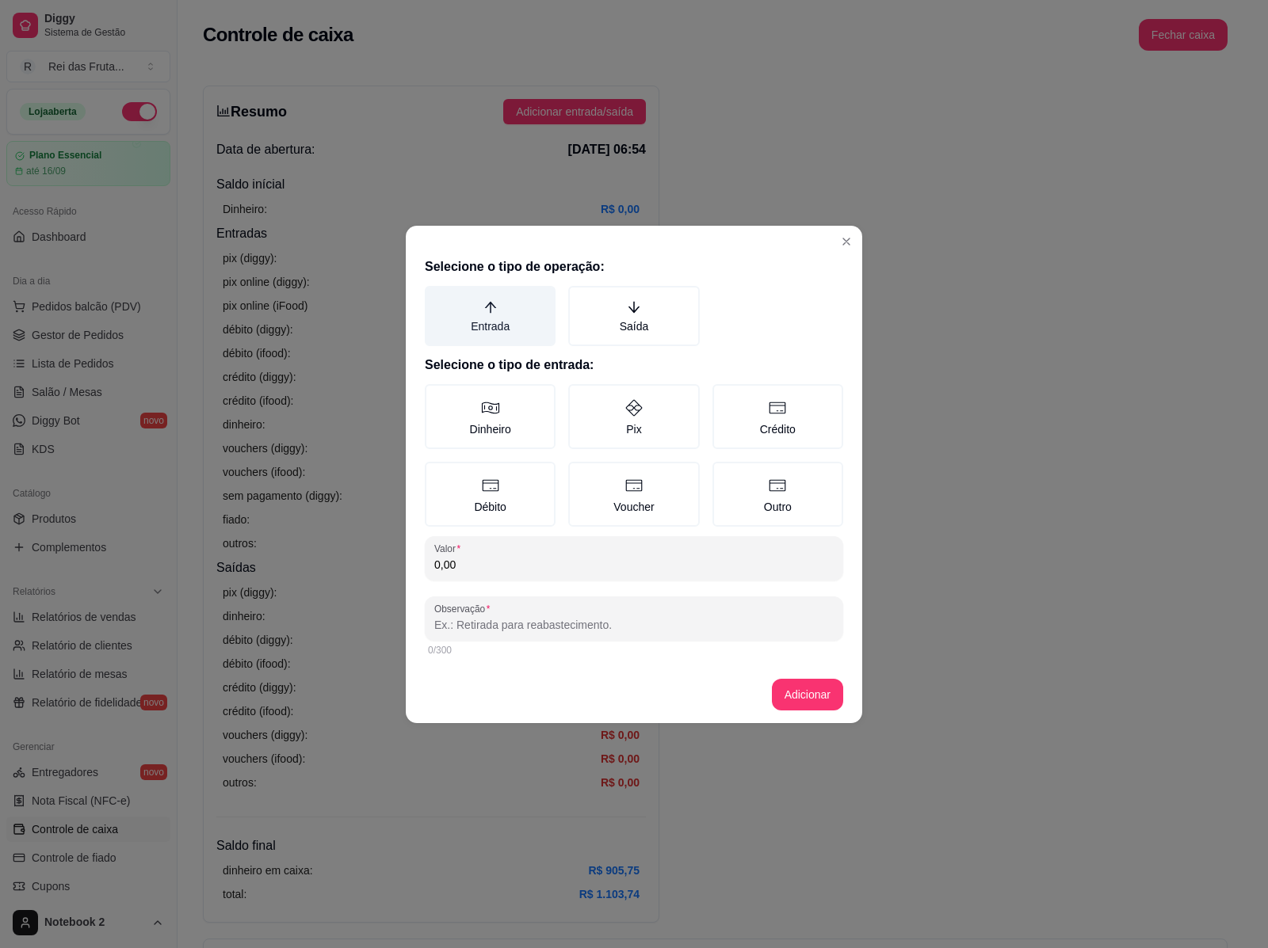
click at [505, 333] on label "Entrada" at bounding box center [490, 316] width 131 height 60
click at [437, 298] on button "Entrada" at bounding box center [430, 291] width 13 height 13
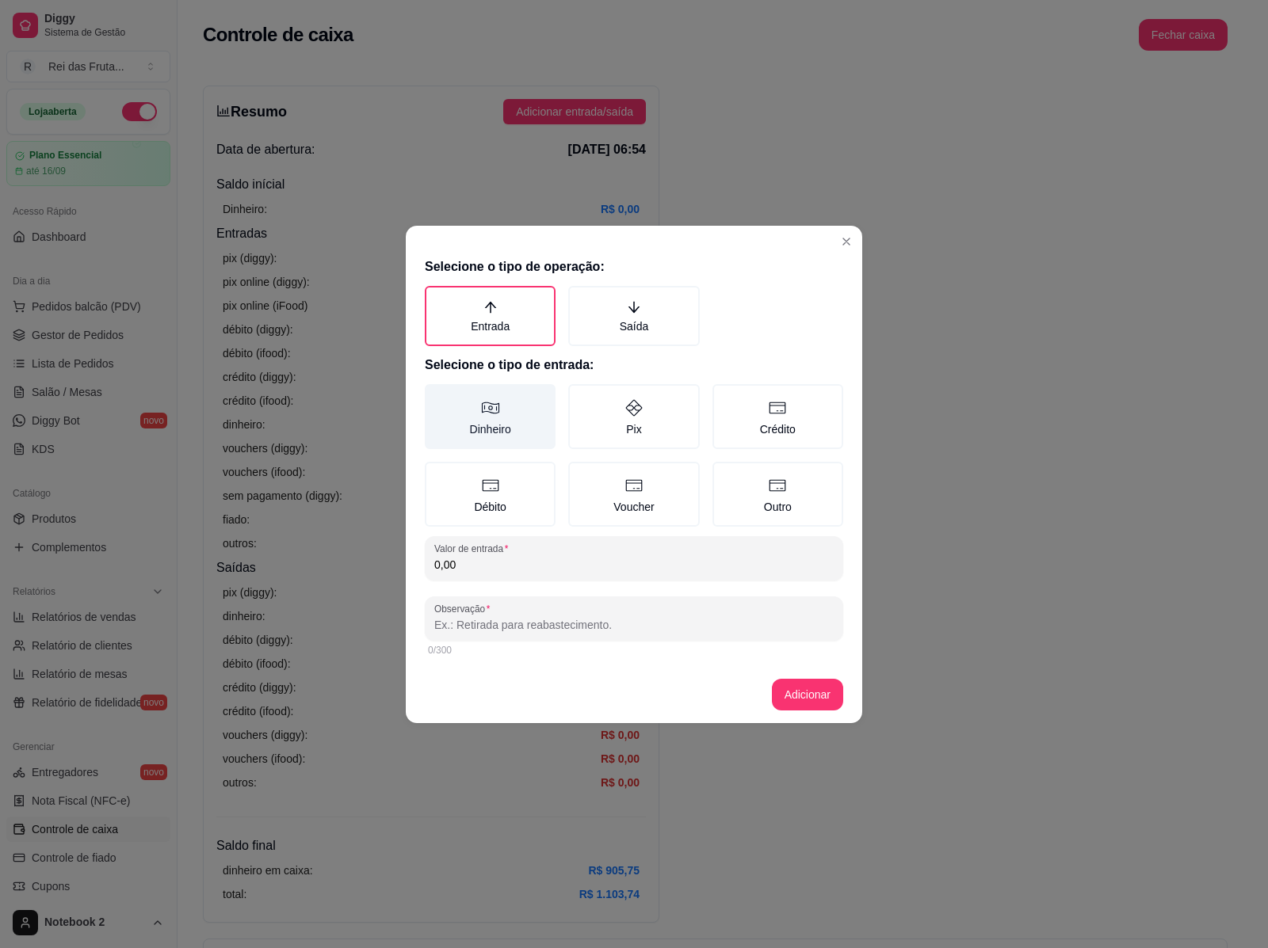
click at [503, 422] on label "Dinheiro" at bounding box center [490, 416] width 131 height 65
click at [437, 396] on button "Dinheiro" at bounding box center [430, 389] width 13 height 13
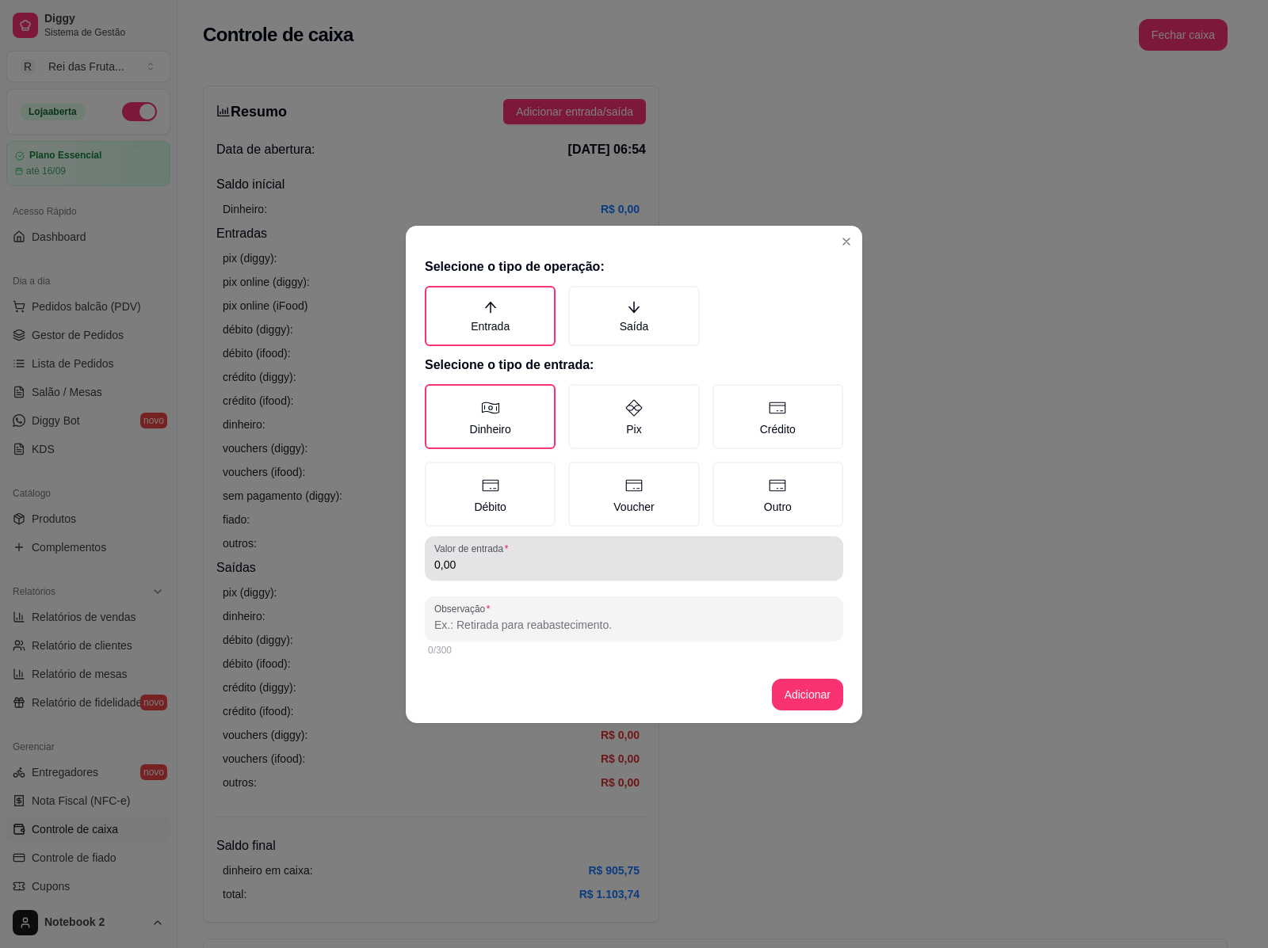
click at [497, 557] on input "0,00" at bounding box center [633, 565] width 399 height 16
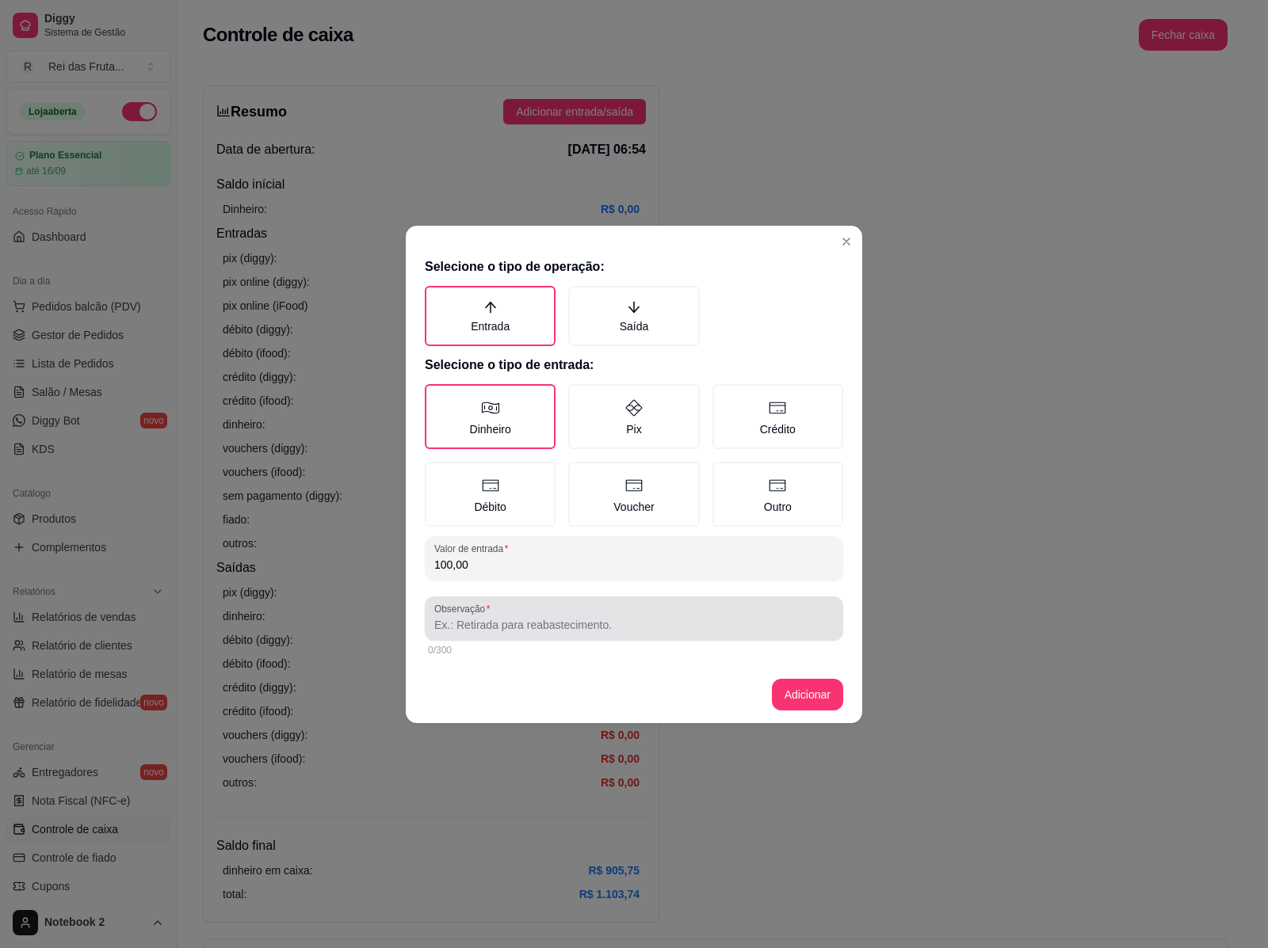
type input "100,00"
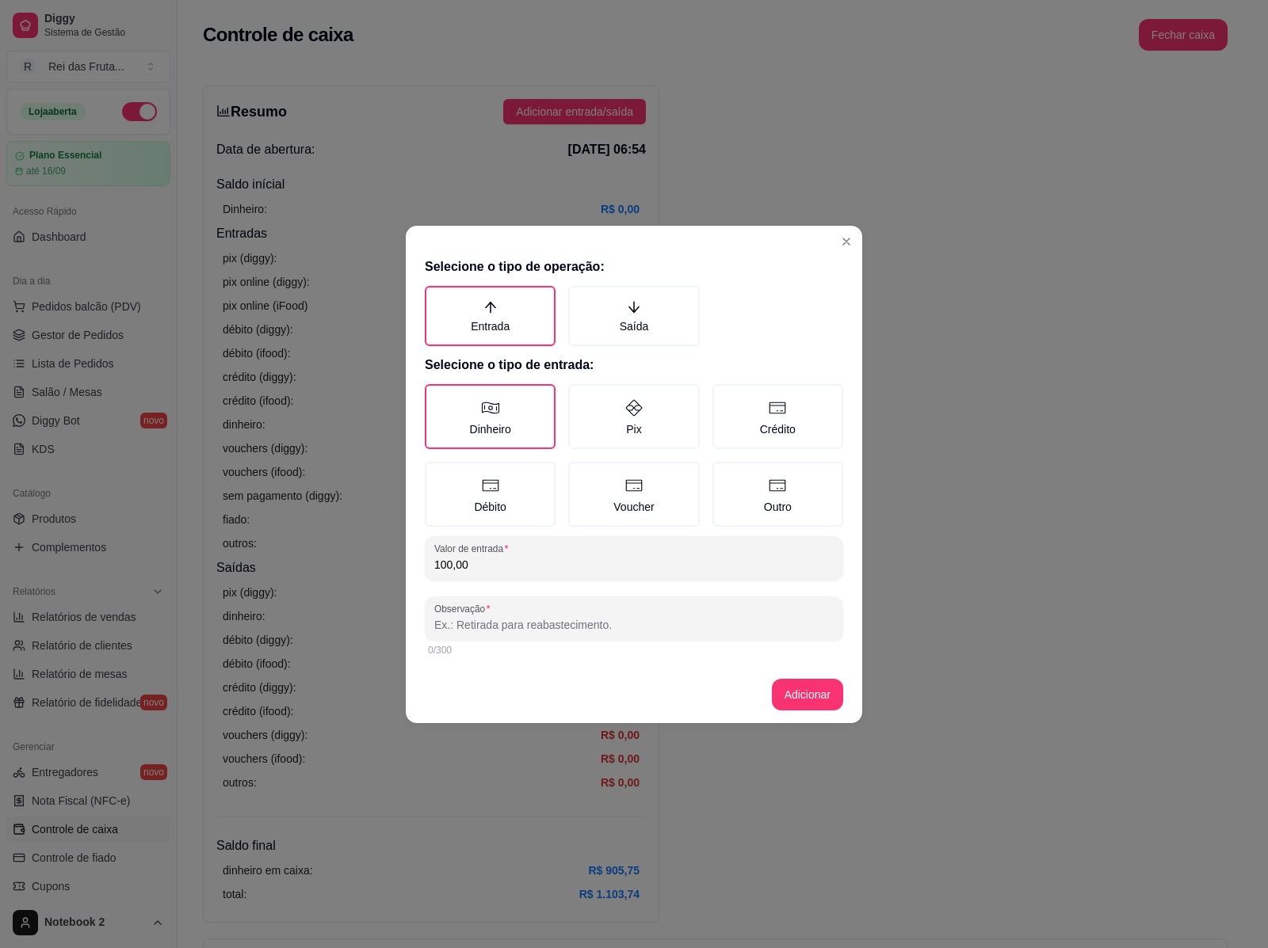
click at [482, 617] on input "Observação" at bounding box center [633, 625] width 399 height 16
type input "sangria"
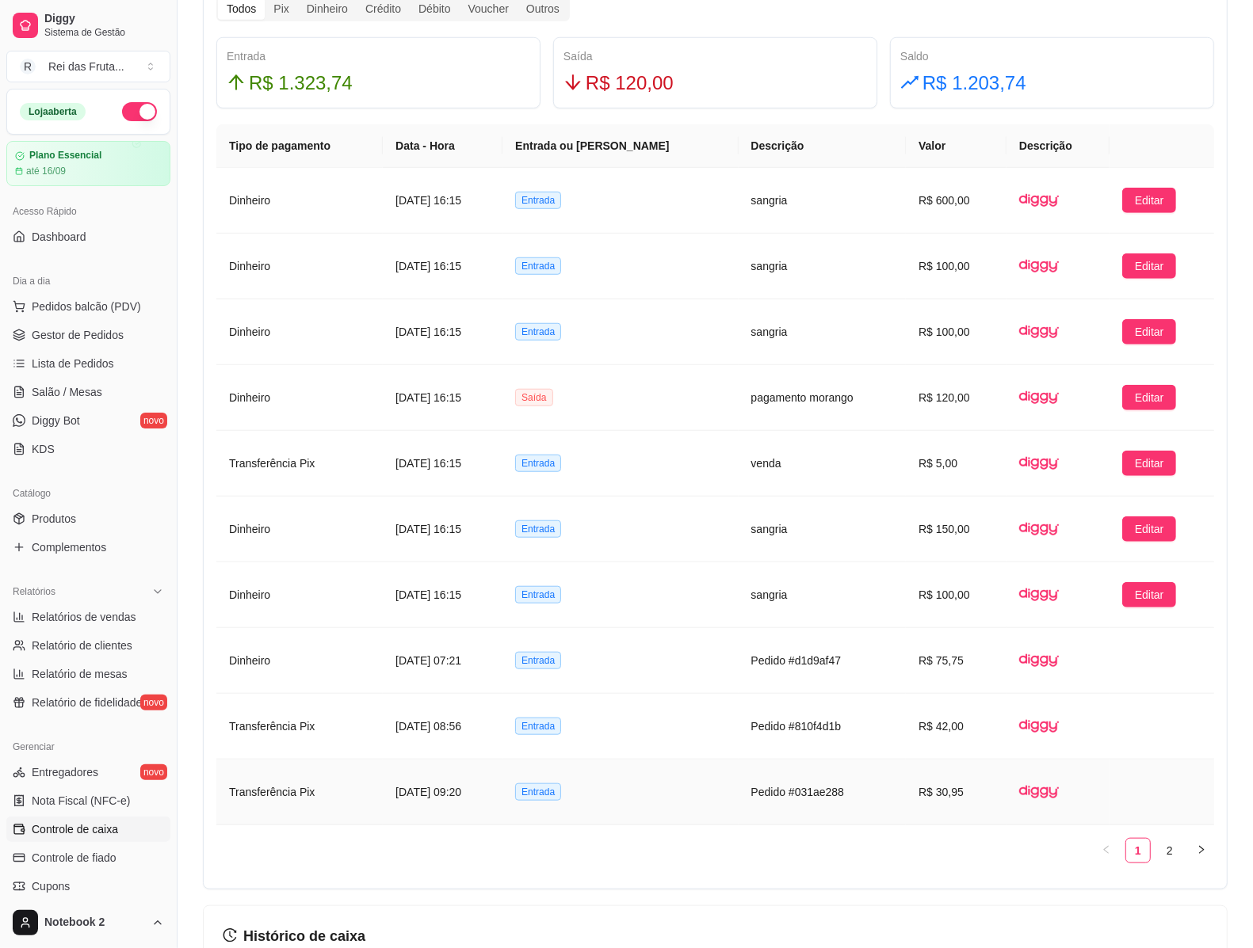
scroll to position [990, 0]
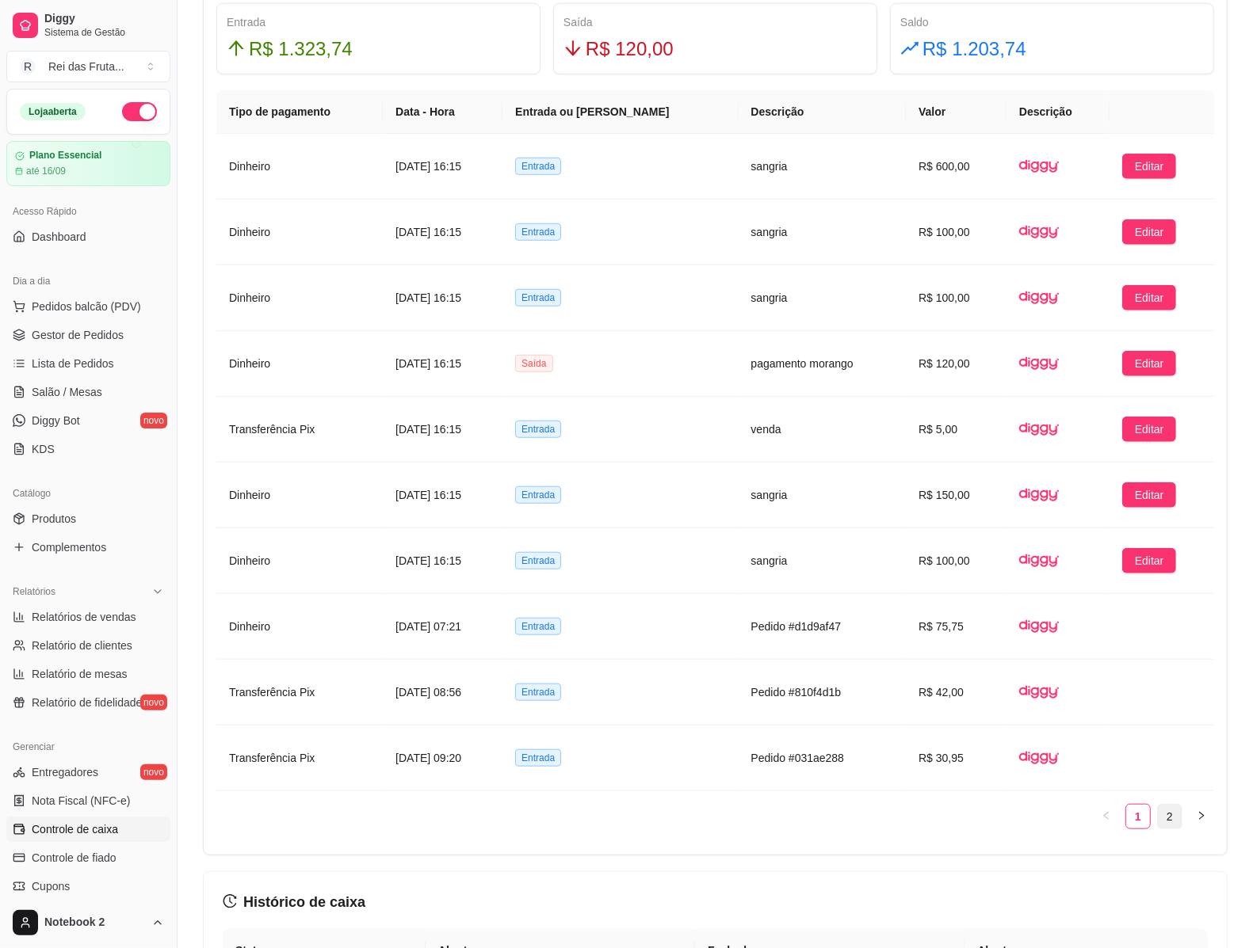
click at [1174, 821] on link "2" at bounding box center [1170, 817] width 24 height 24
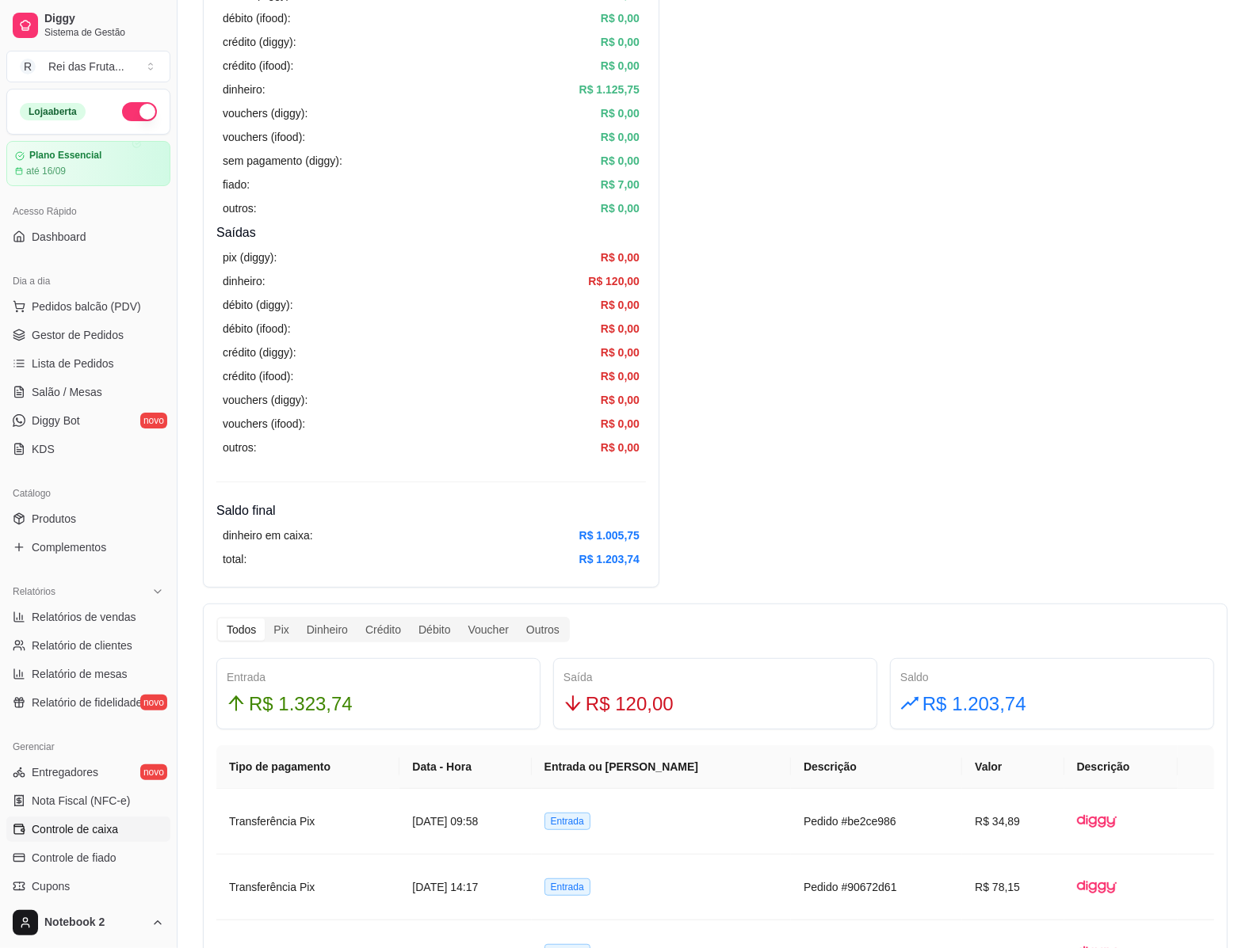
scroll to position [0, 0]
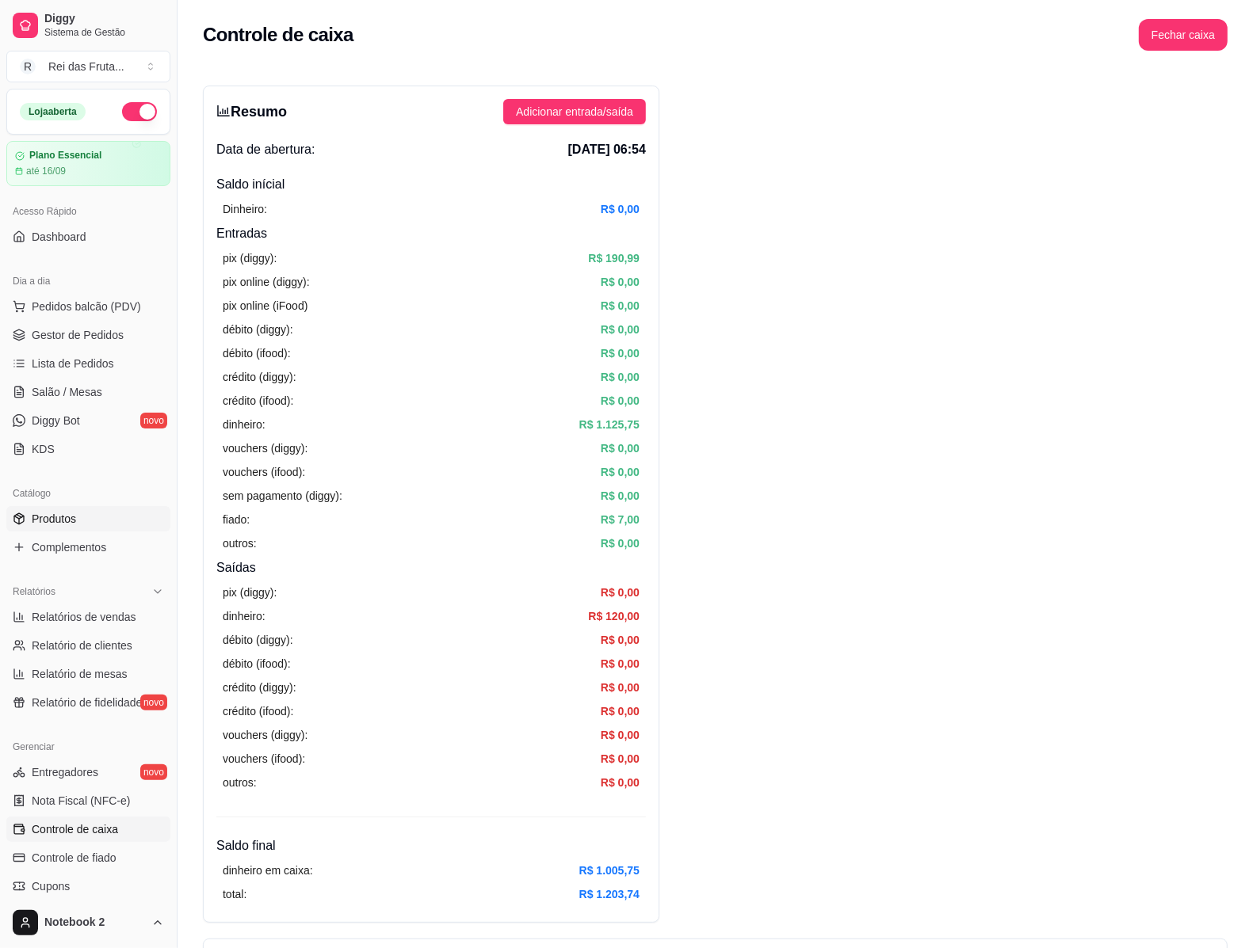
click at [84, 525] on link "Produtos" at bounding box center [88, 518] width 164 height 25
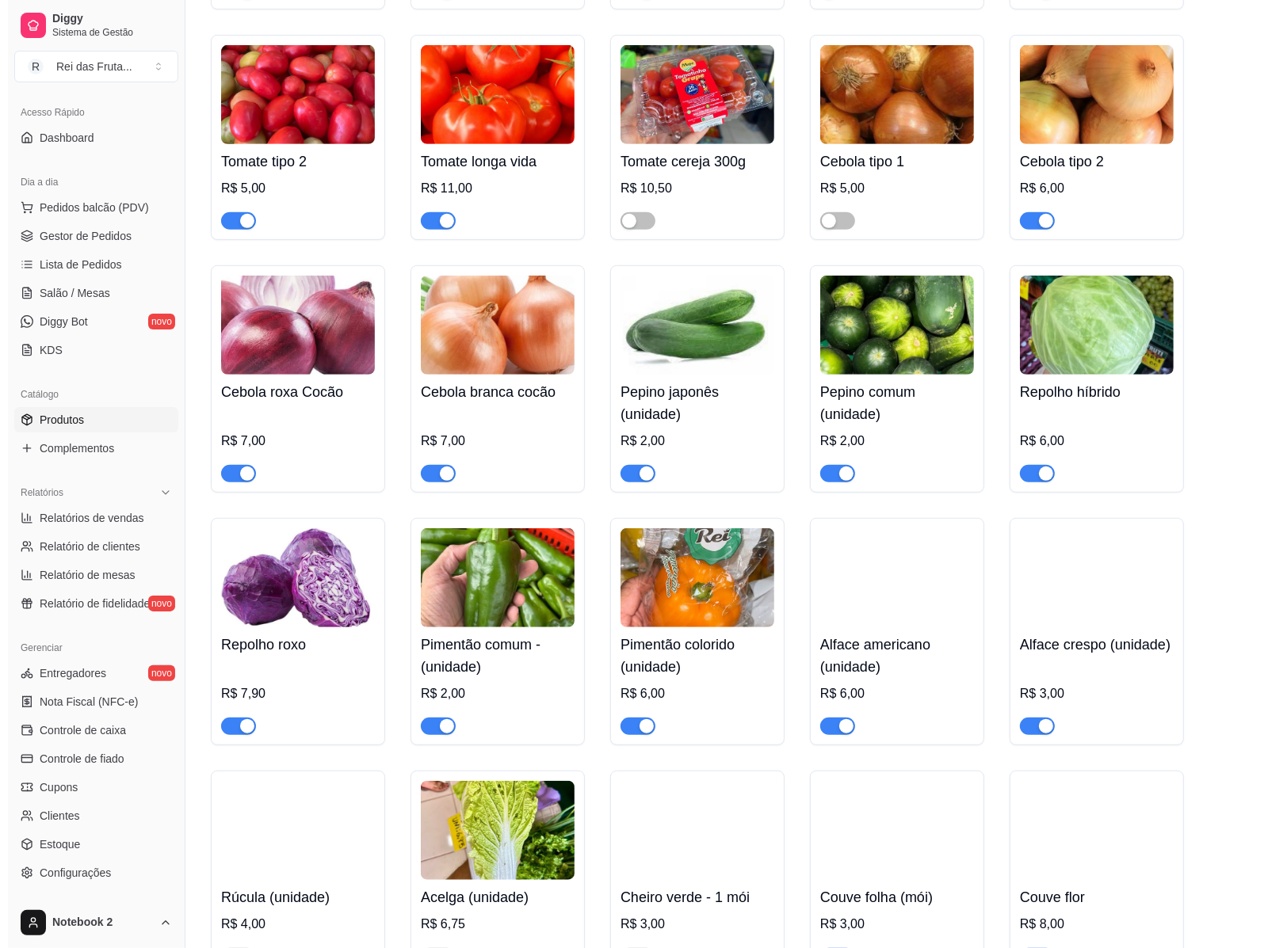
scroll to position [315, 0]
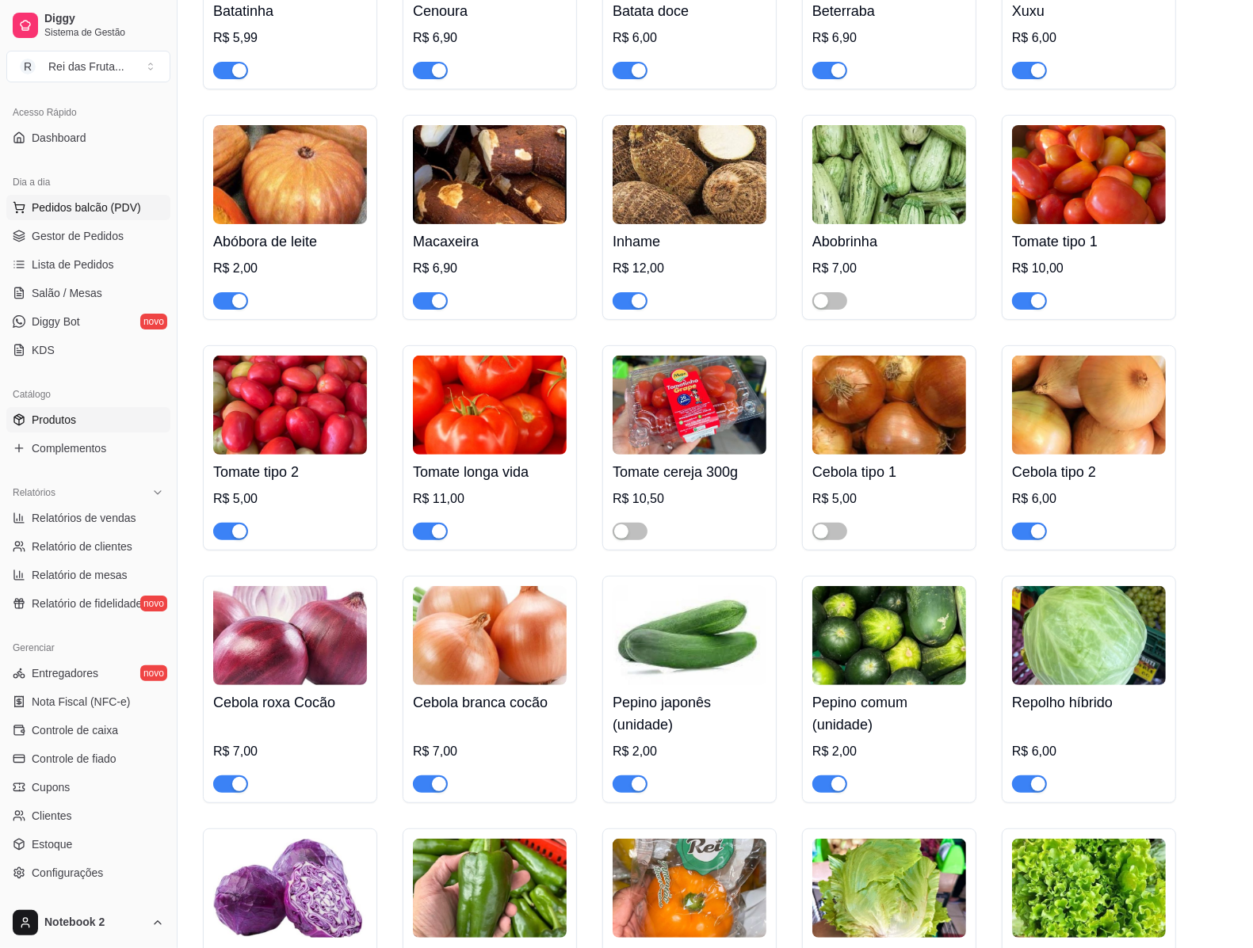
click at [80, 208] on span "Pedidos balcão (PDV)" at bounding box center [86, 208] width 109 height 16
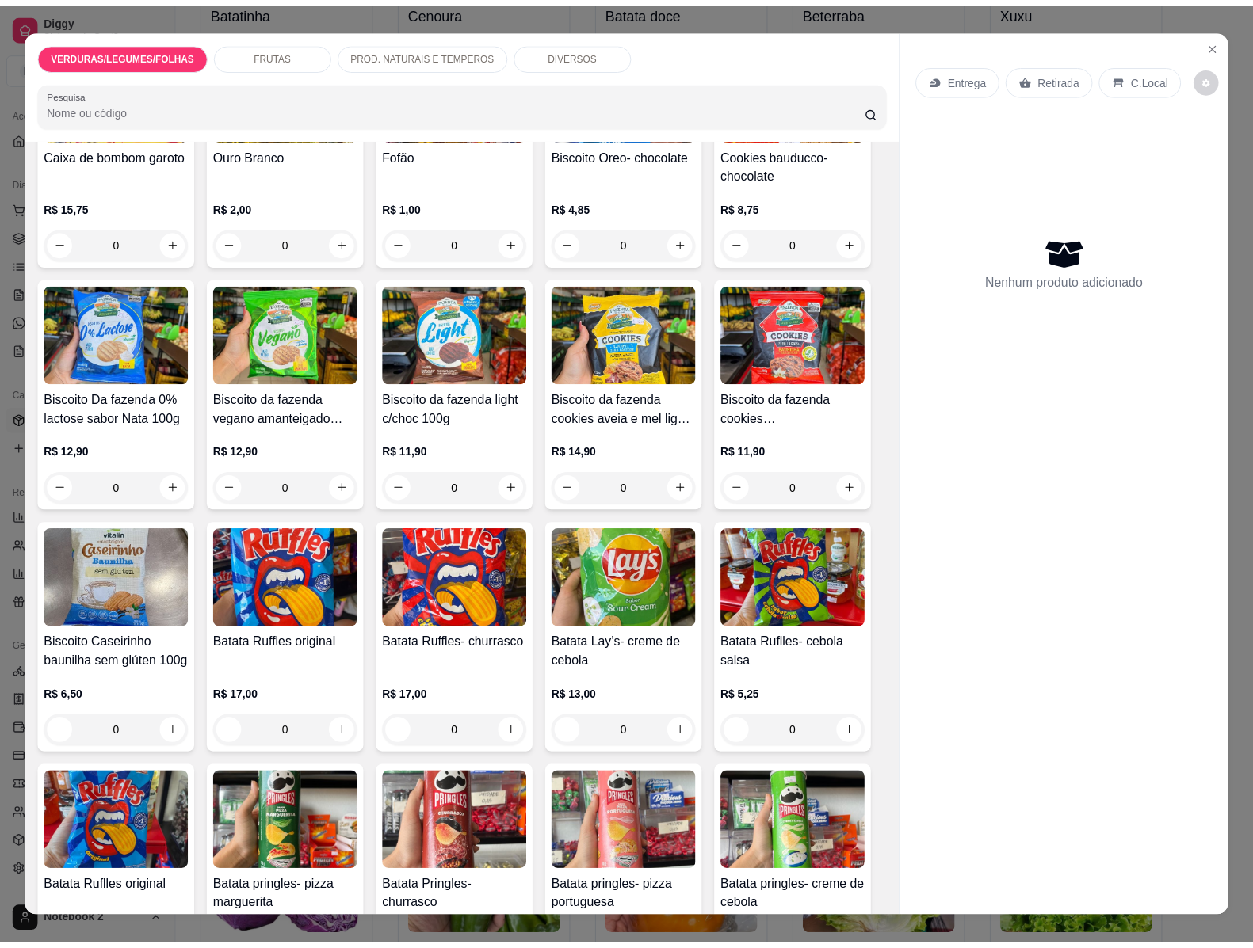
scroll to position [11389, 0]
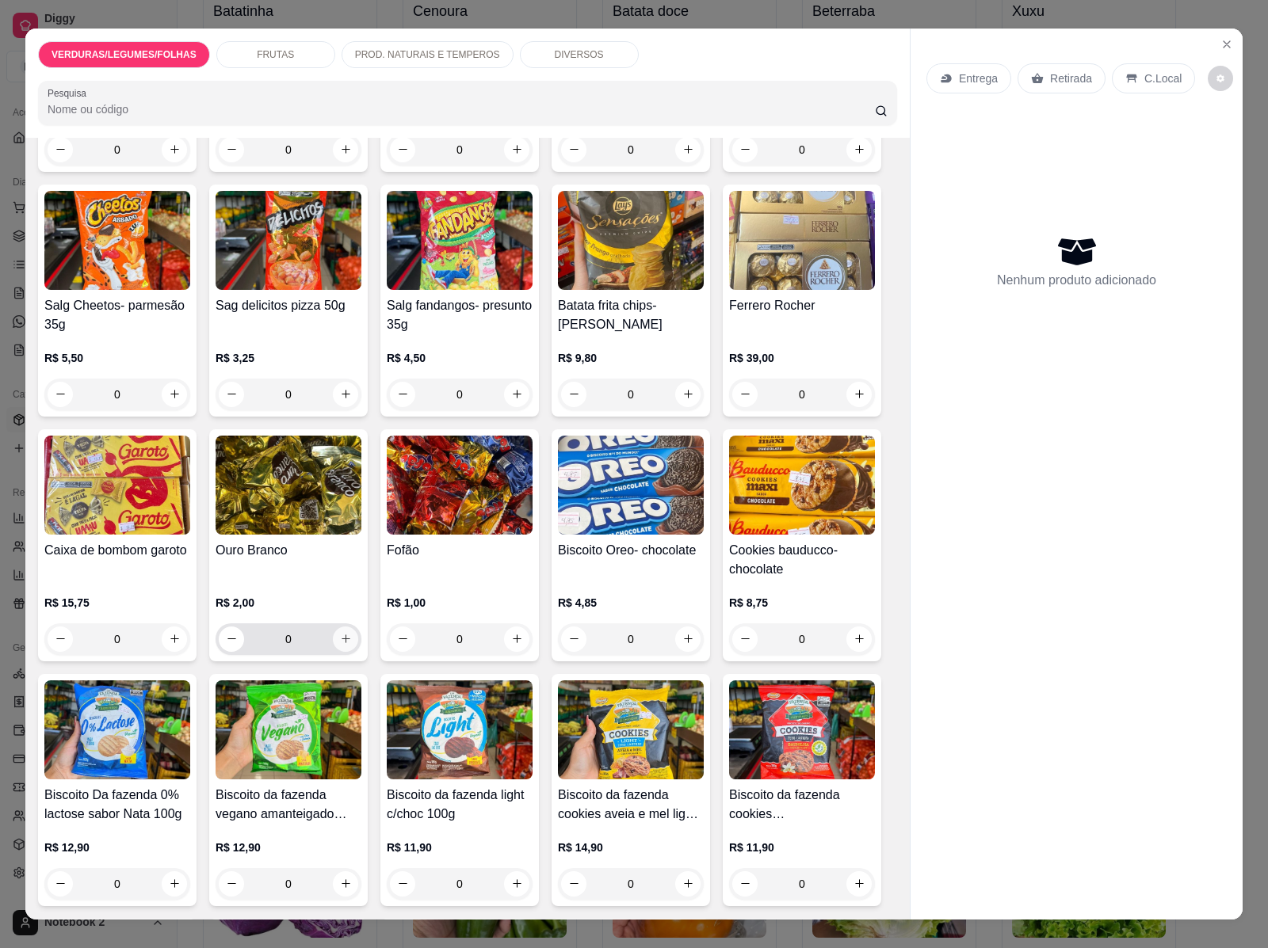
click at [340, 633] on icon "increase-product-quantity" at bounding box center [346, 639] width 12 height 12
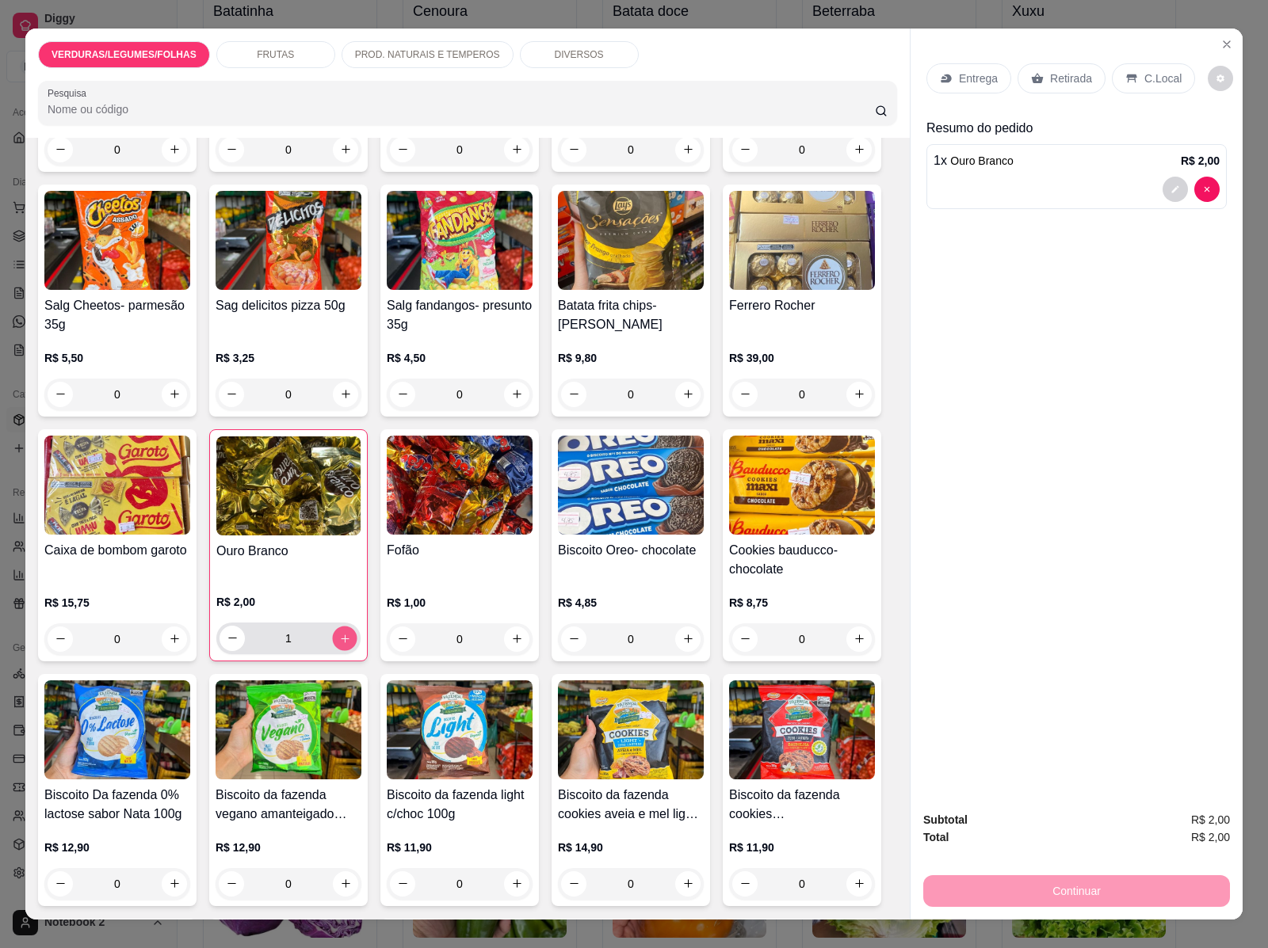
click at [341, 633] on icon "increase-product-quantity" at bounding box center [345, 639] width 12 height 12
type input "2"
click at [1050, 75] on p "Retirada" at bounding box center [1071, 79] width 42 height 16
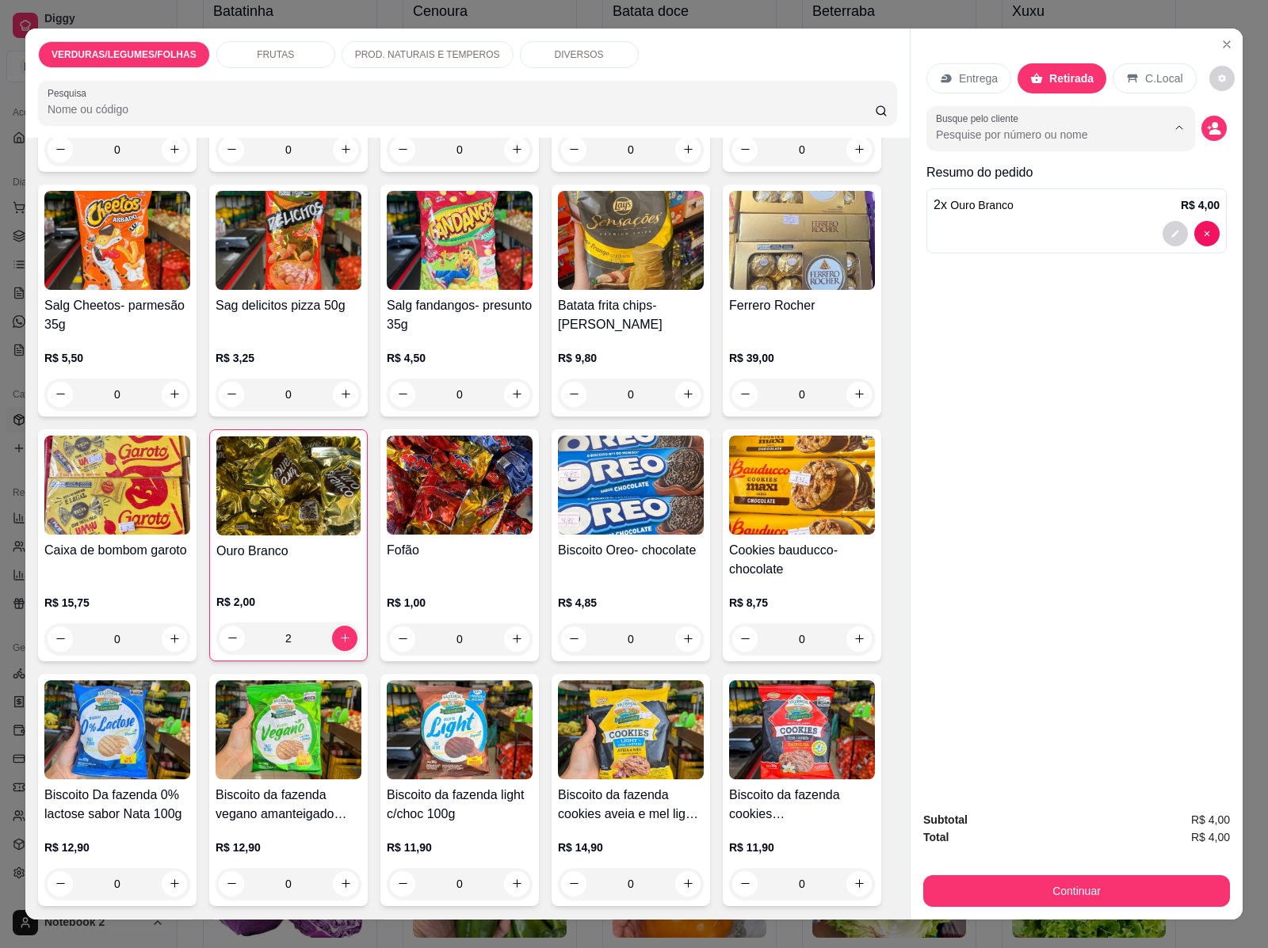
click at [1058, 128] on input "Busque pelo cliente" at bounding box center [1038, 135] width 205 height 16
type input "ge"
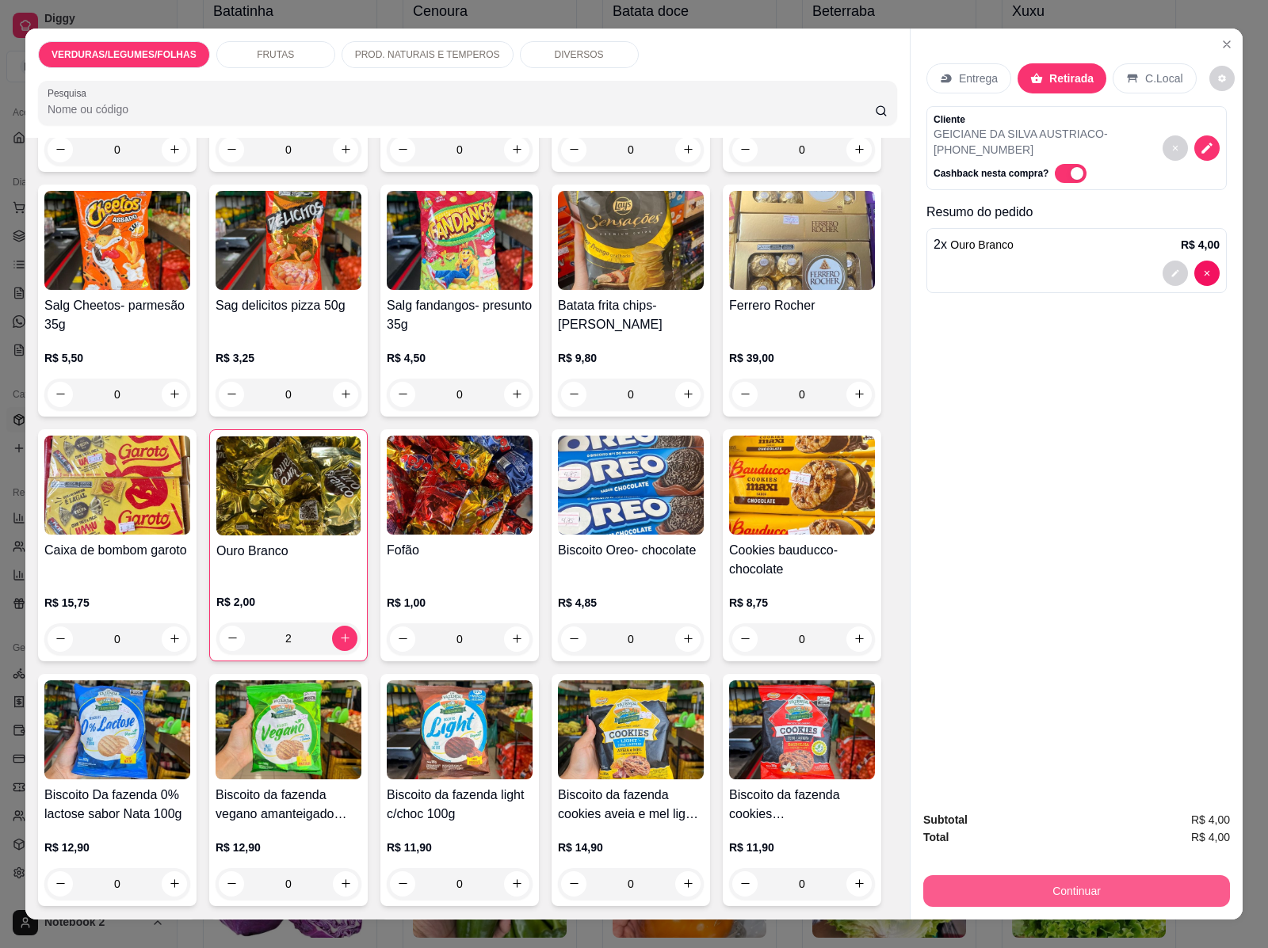
click at [1052, 881] on button "Continuar" at bounding box center [1076, 891] width 307 height 32
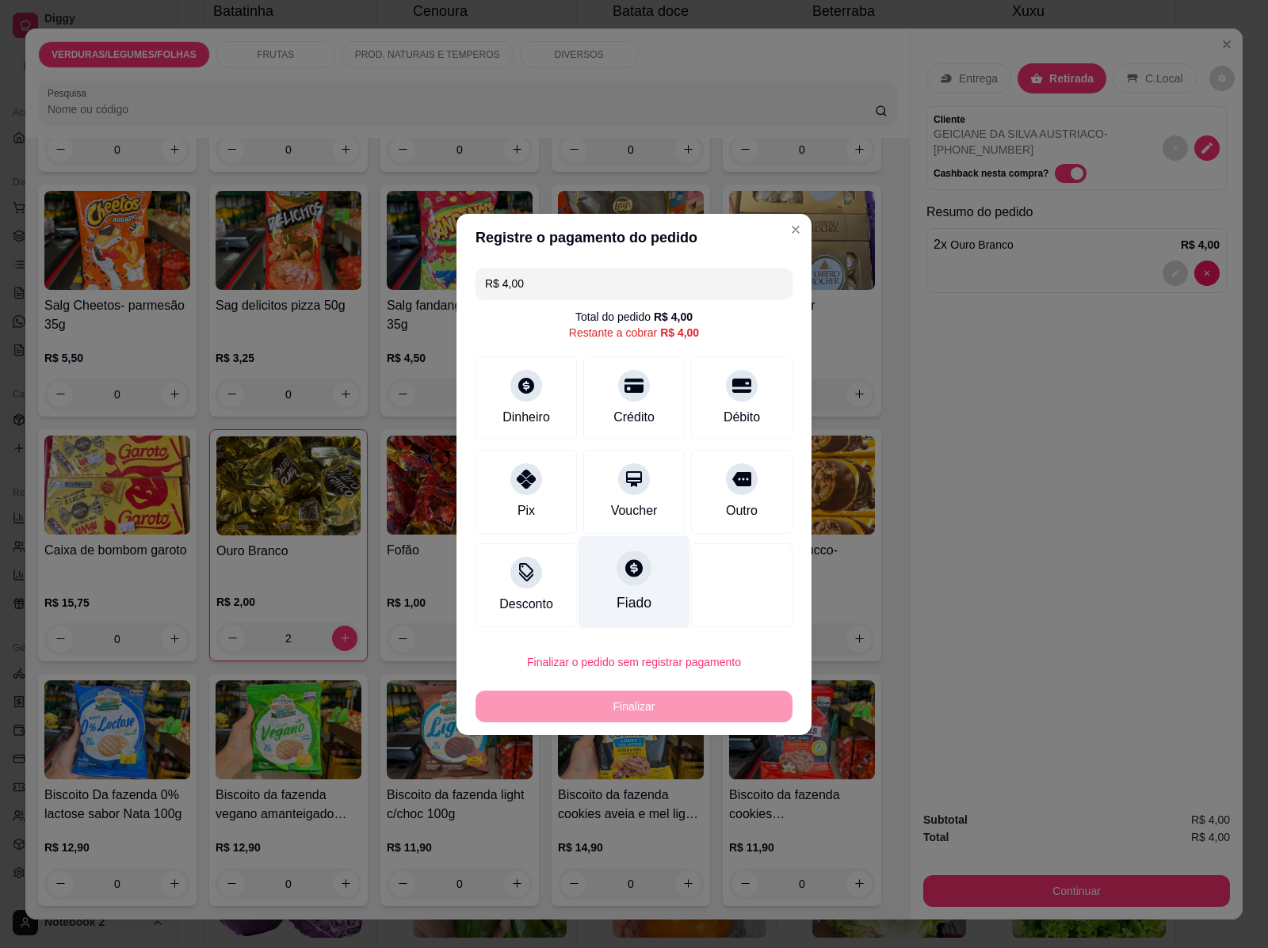
click at [620, 599] on div "Fiado" at bounding box center [633, 603] width 35 height 21
type input "R$ 0,00"
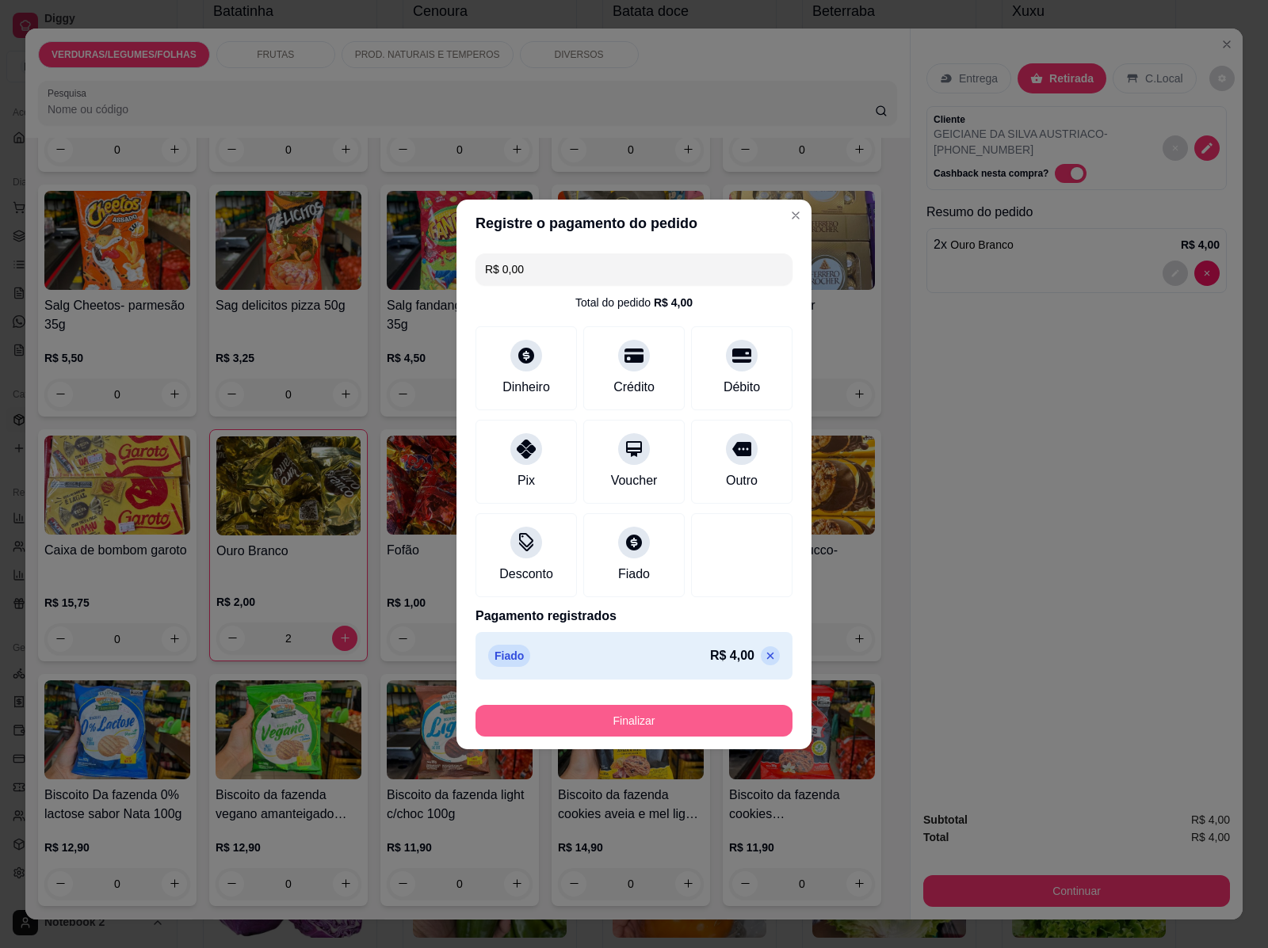
click at [612, 719] on button "Finalizar" at bounding box center [633, 721] width 317 height 32
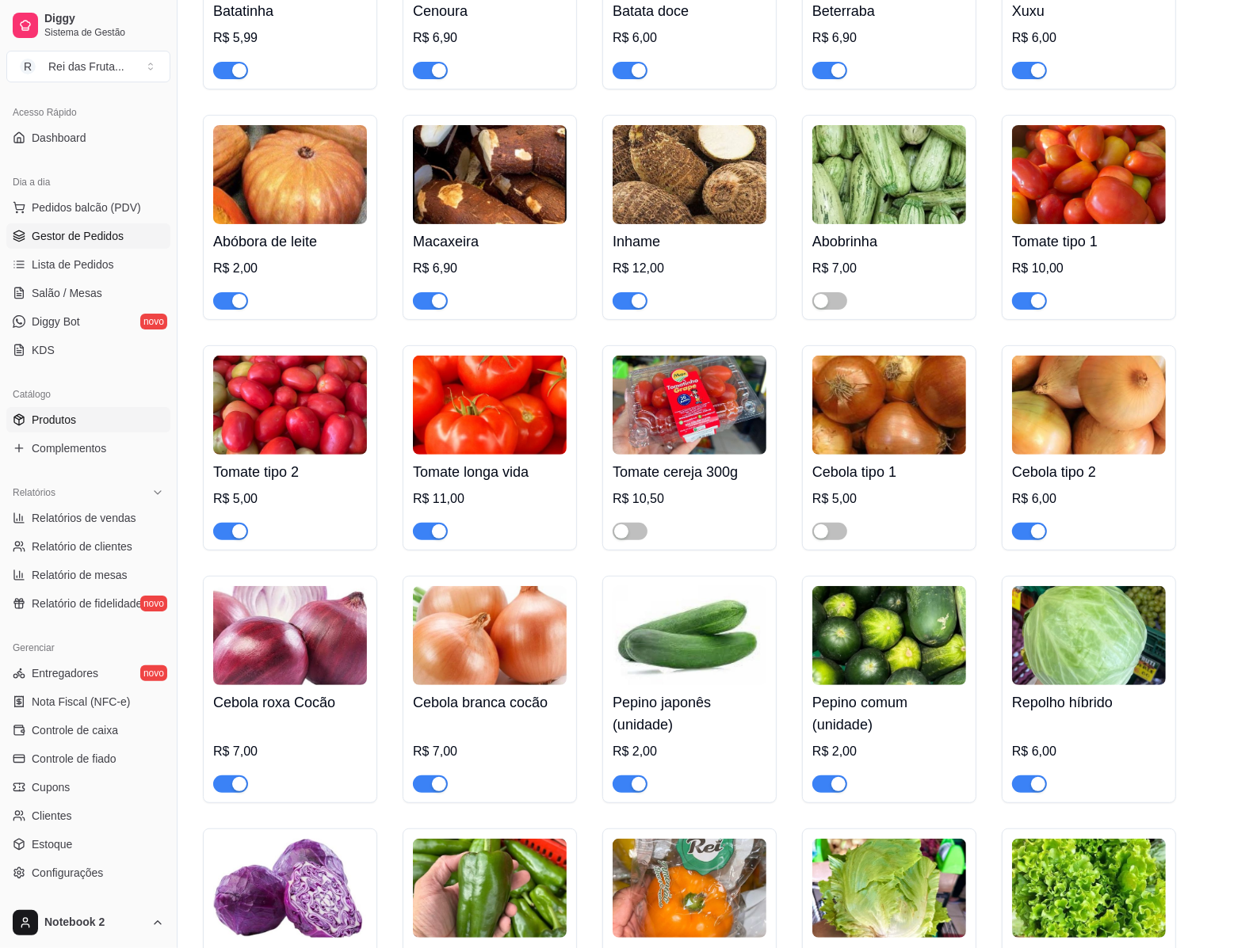
click at [60, 230] on span "Gestor de Pedidos" at bounding box center [78, 236] width 92 height 16
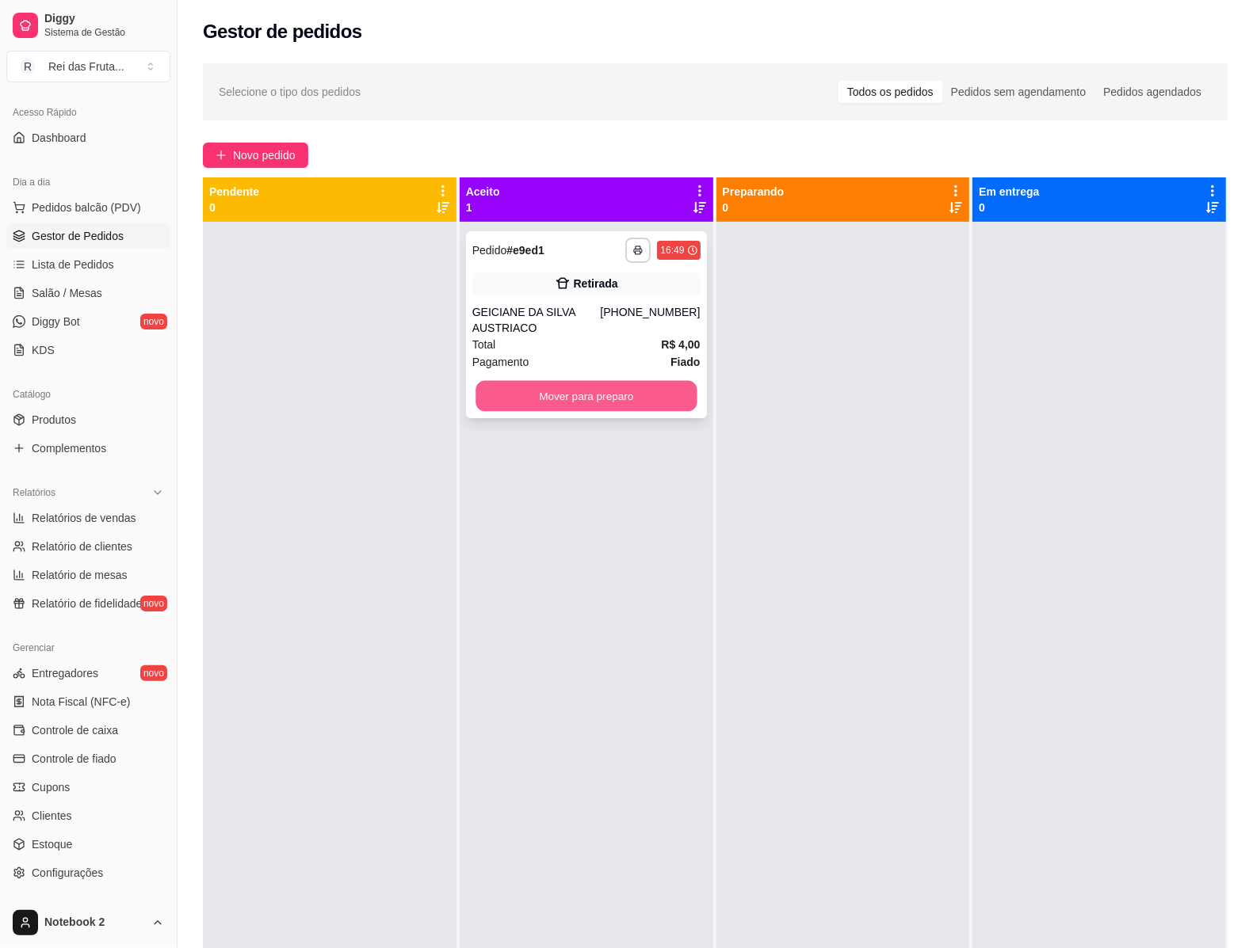
click at [552, 381] on button "Mover para preparo" at bounding box center [585, 396] width 221 height 31
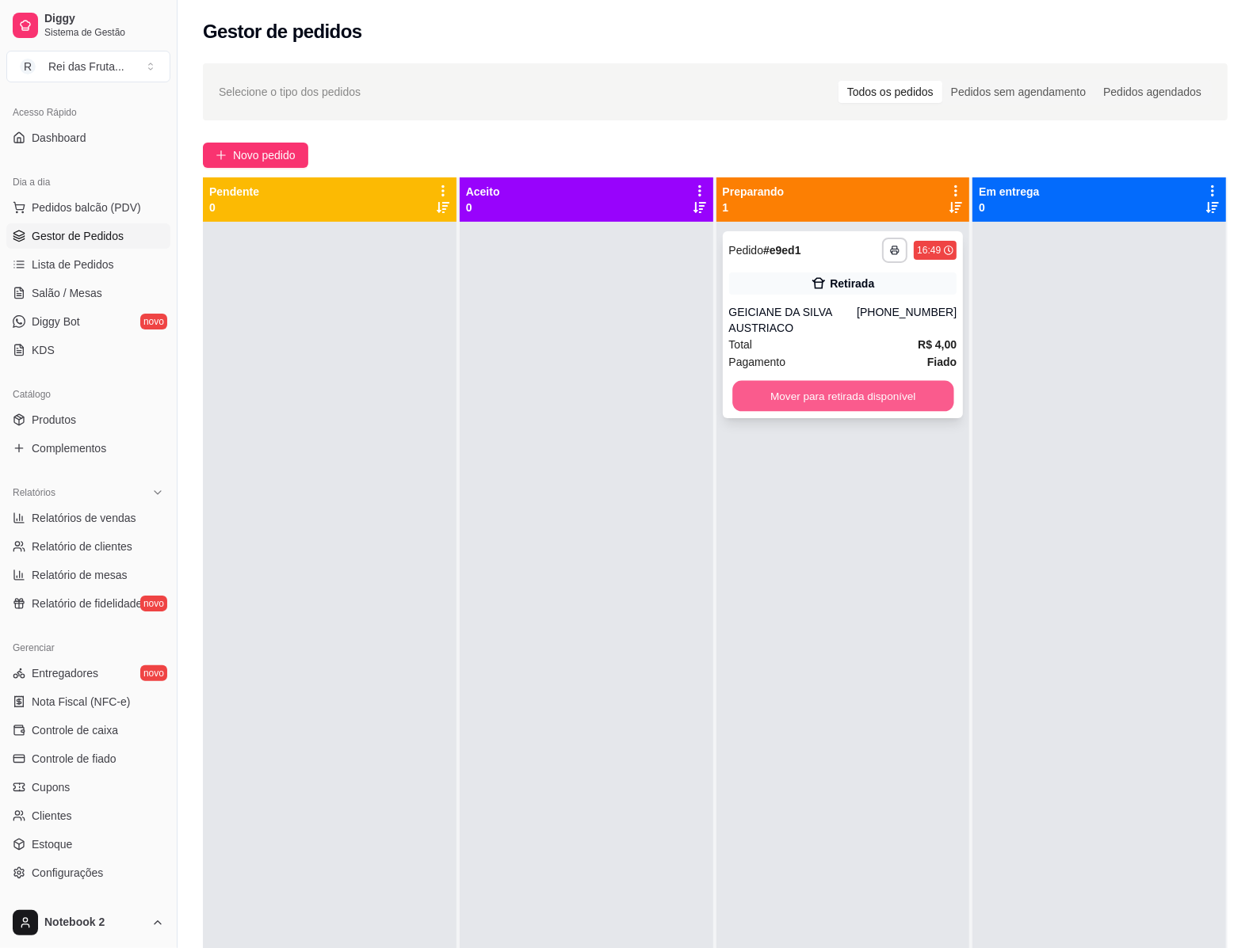
click at [868, 398] on button "Mover para retirada disponível" at bounding box center [842, 396] width 221 height 31
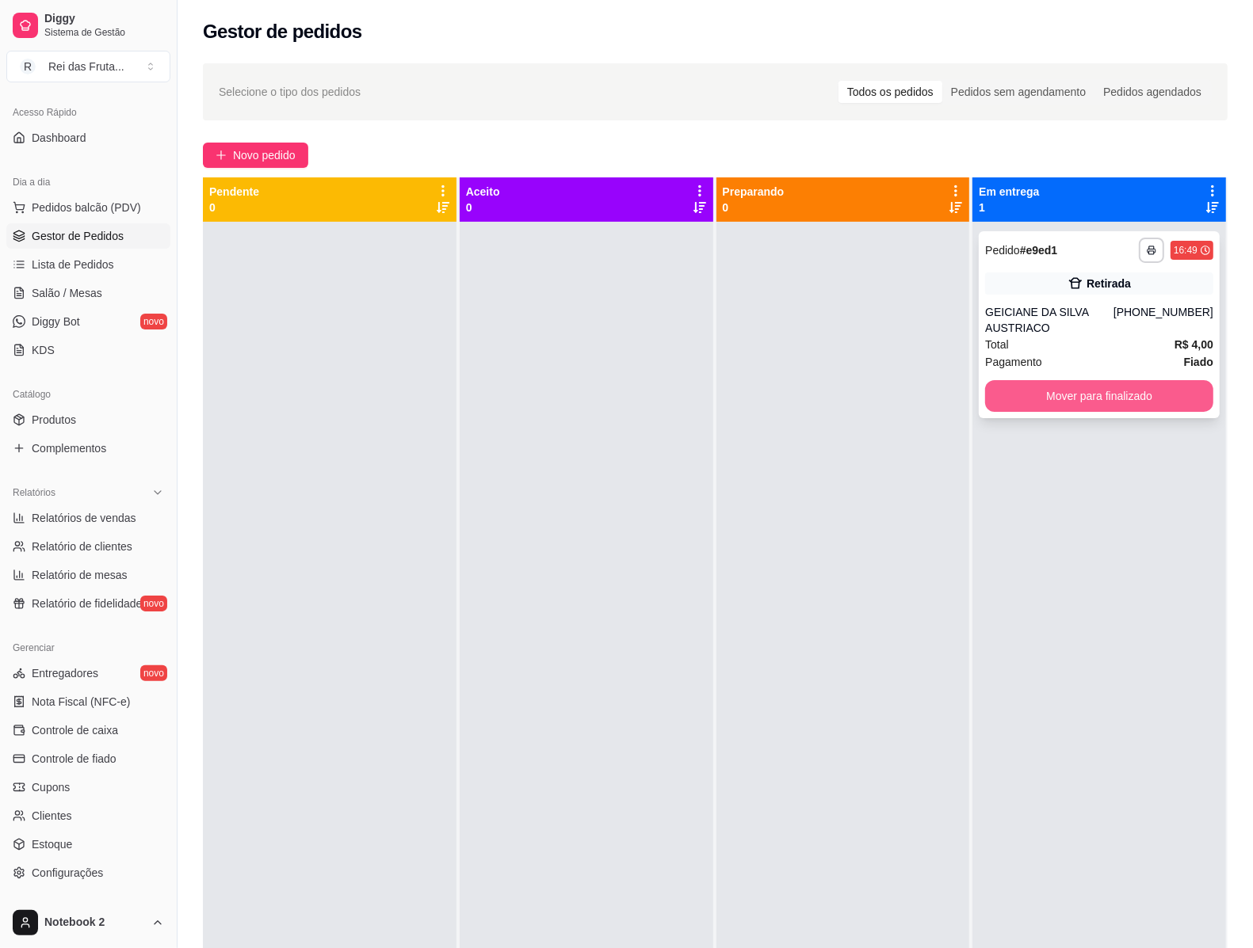
drag, startPoint x: 1101, startPoint y: 384, endPoint x: 1131, endPoint y: 406, distance: 37.4
click at [1131, 406] on div "**********" at bounding box center [1098, 324] width 241 height 187
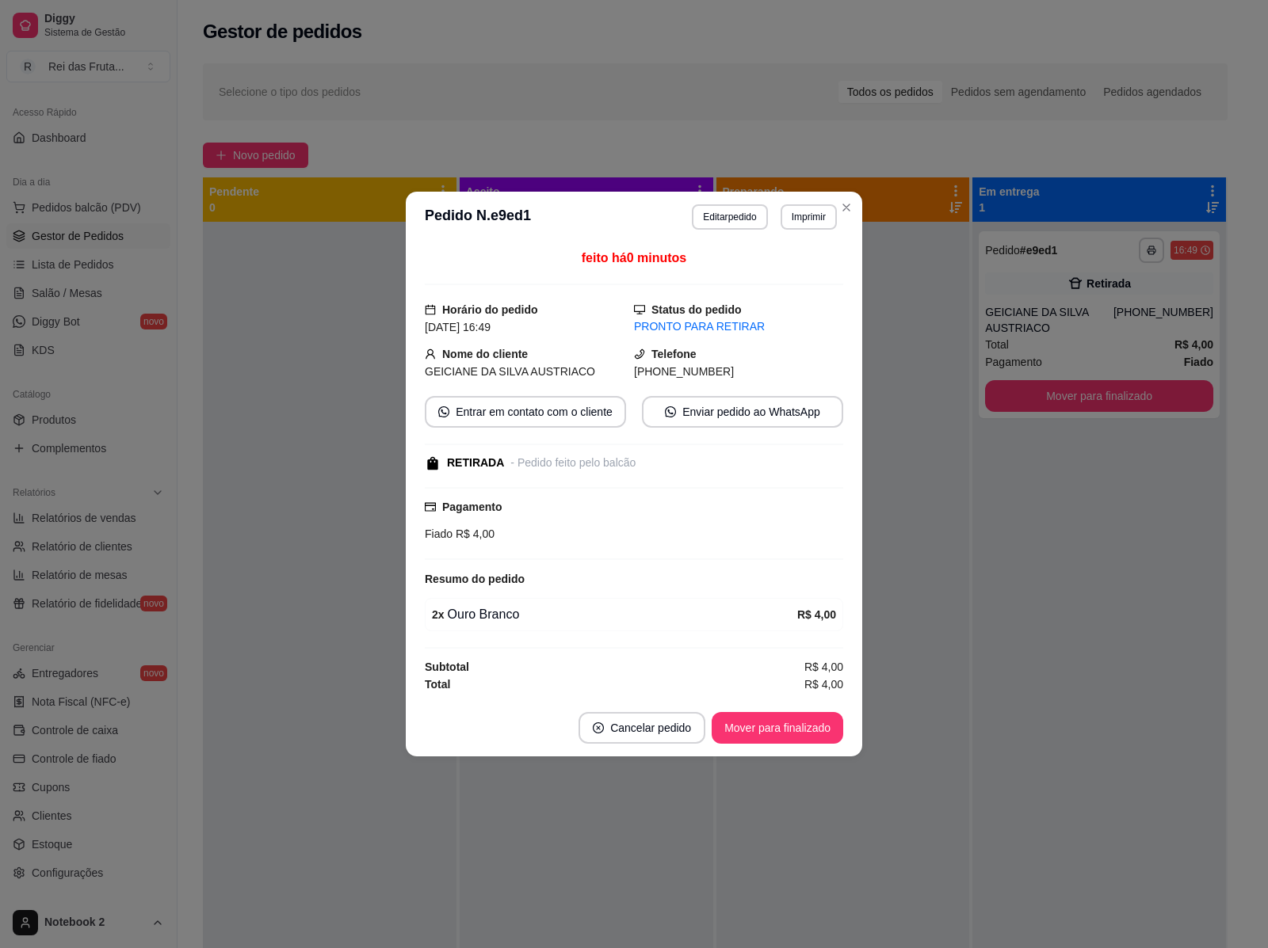
click at [772, 710] on footer "Cancelar pedido Mover para finalizado" at bounding box center [634, 728] width 456 height 57
click at [774, 734] on button "Mover para finalizado" at bounding box center [778, 728] width 128 height 31
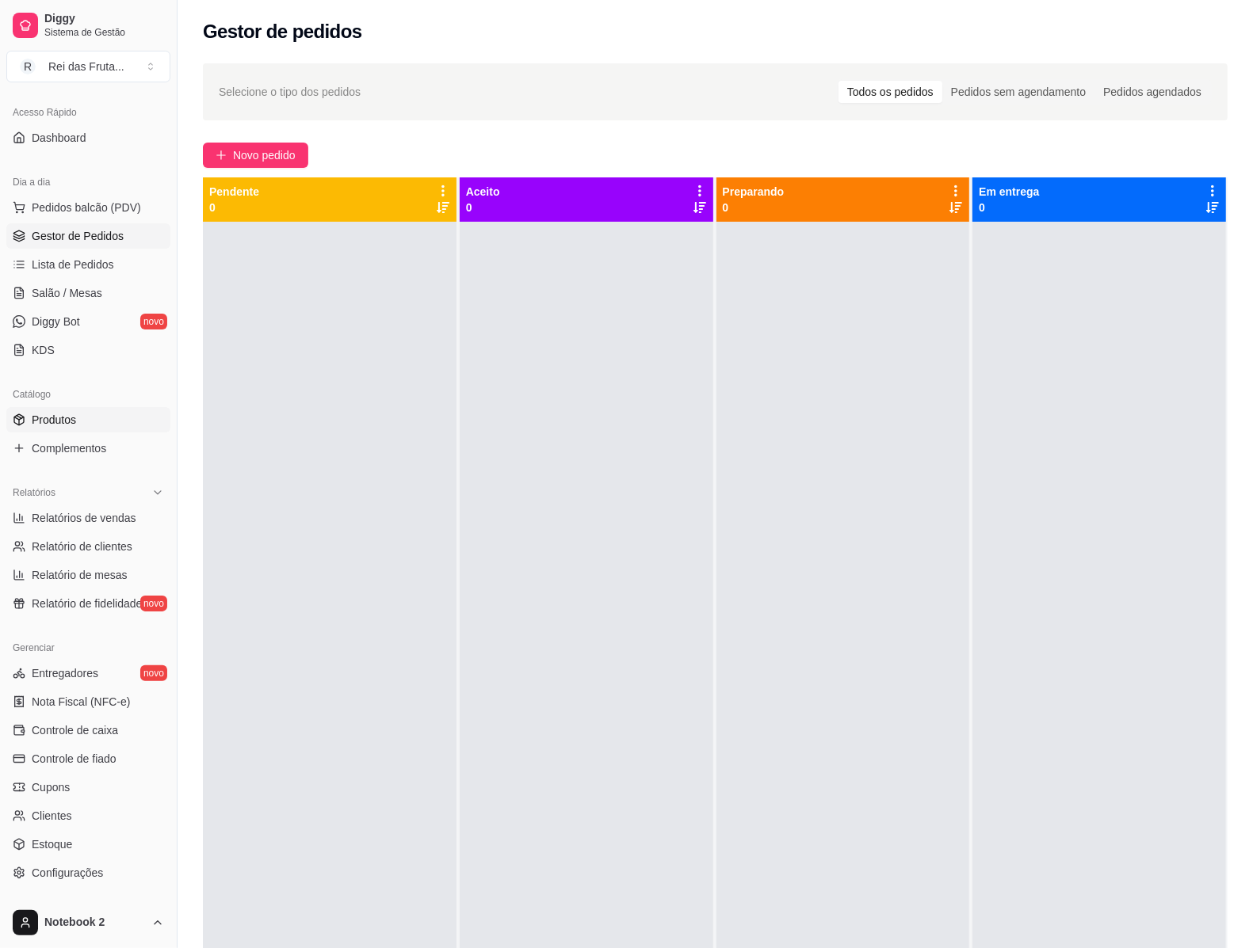
click at [54, 420] on span "Produtos" at bounding box center [54, 420] width 44 height 16
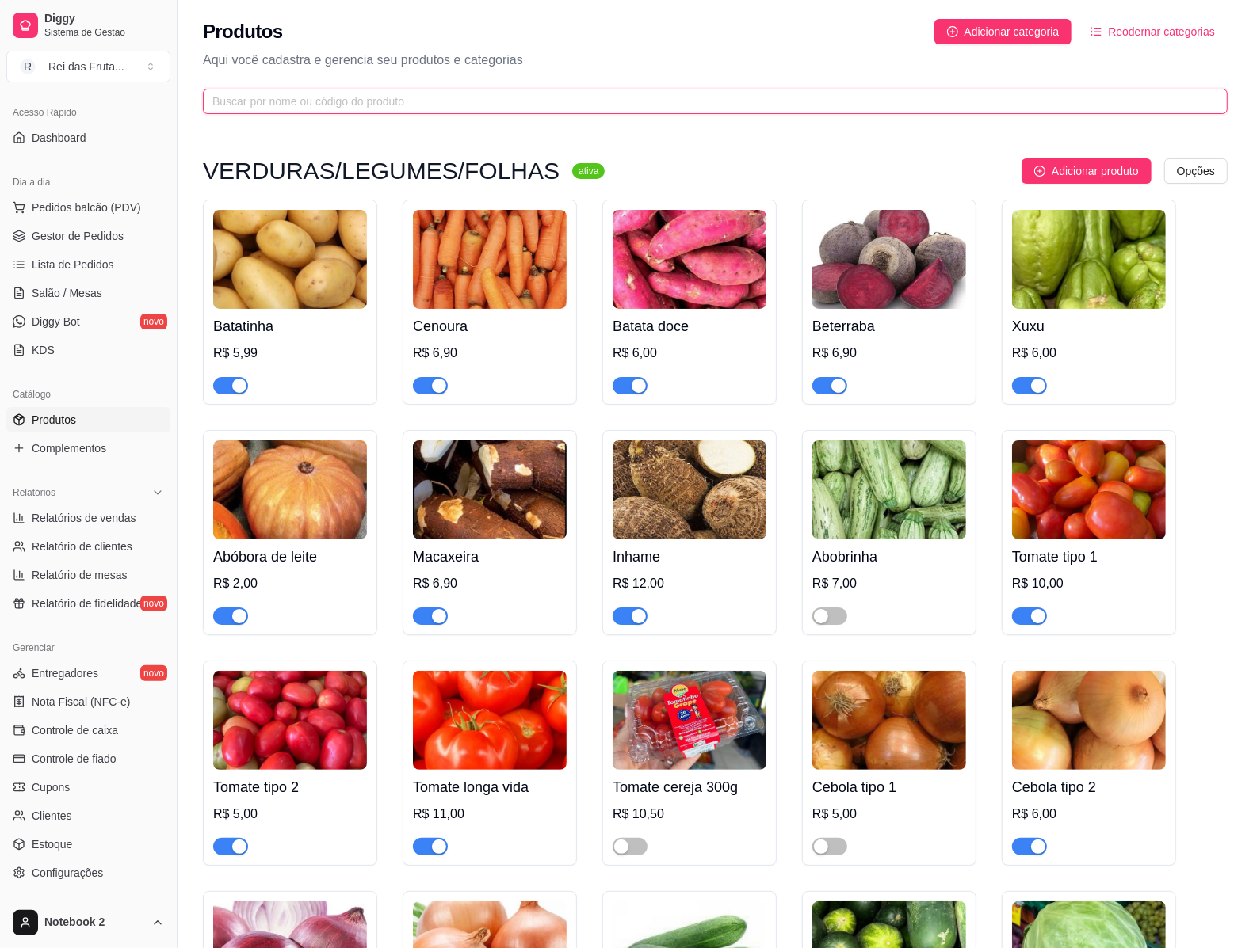
click at [214, 108] on input "text" at bounding box center [708, 101] width 993 height 17
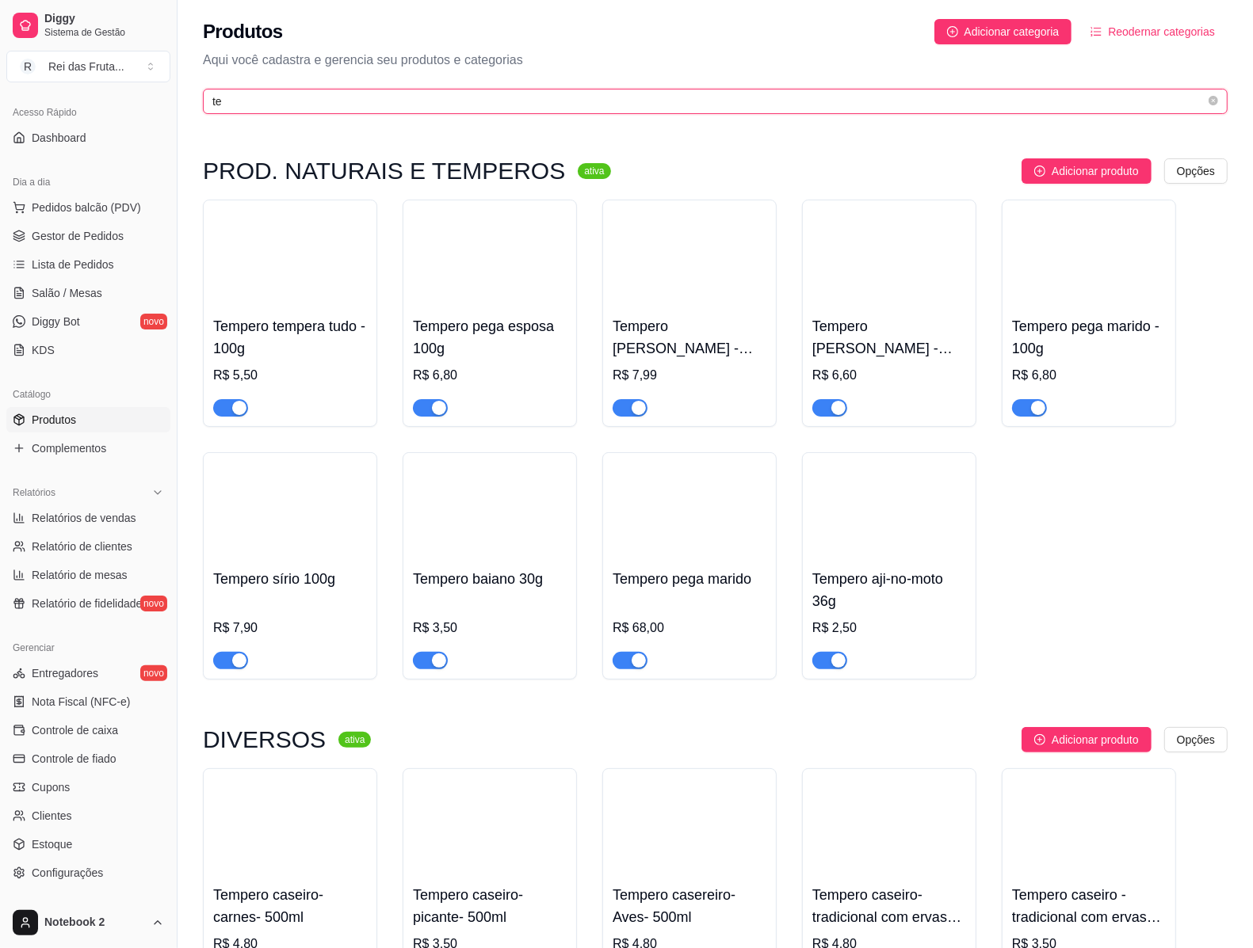
type input "t"
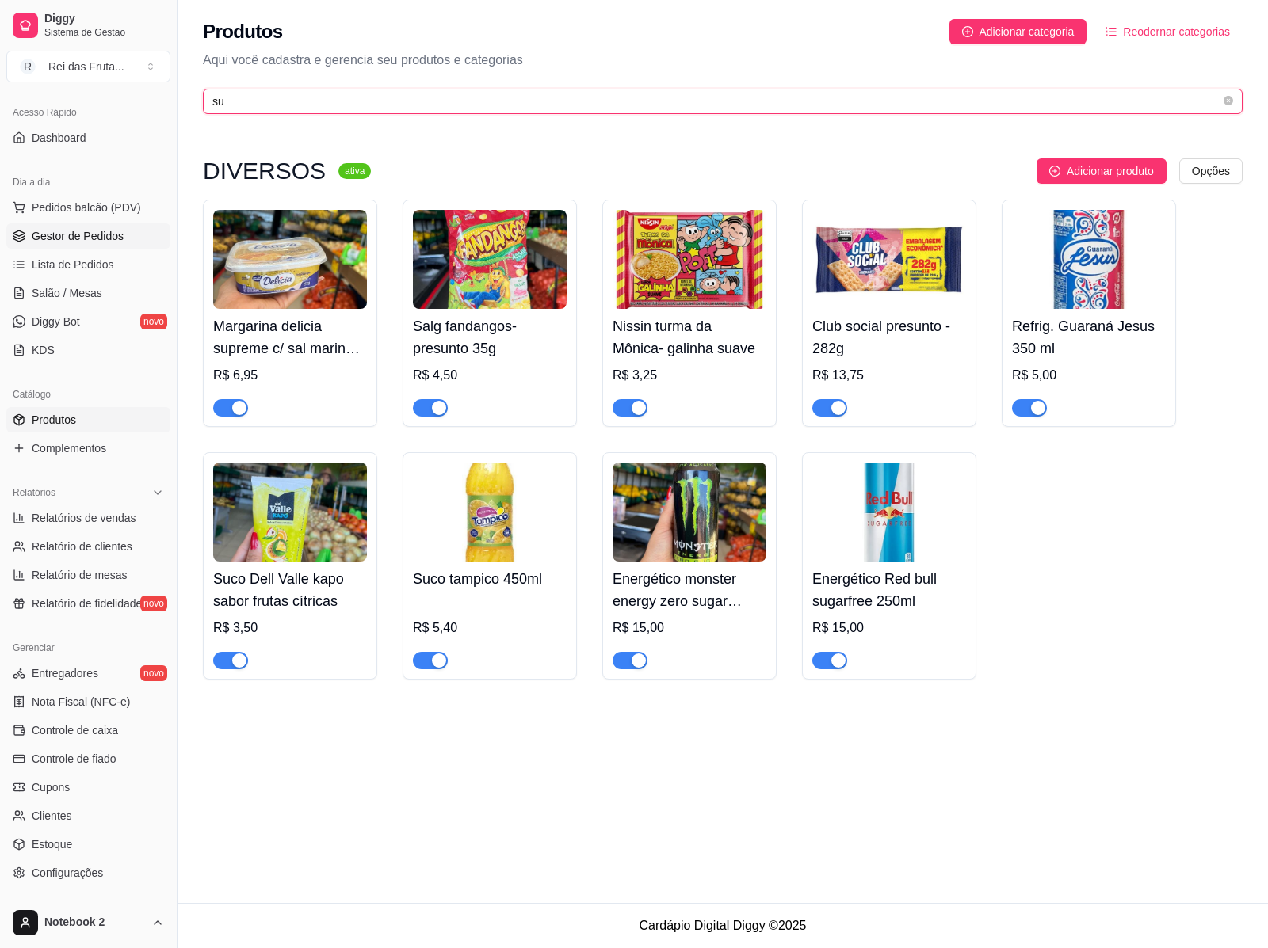
type input "su"
click at [44, 231] on span "Gestor de Pedidos" at bounding box center [78, 236] width 92 height 16
